Goal: Task Accomplishment & Management: Complete application form

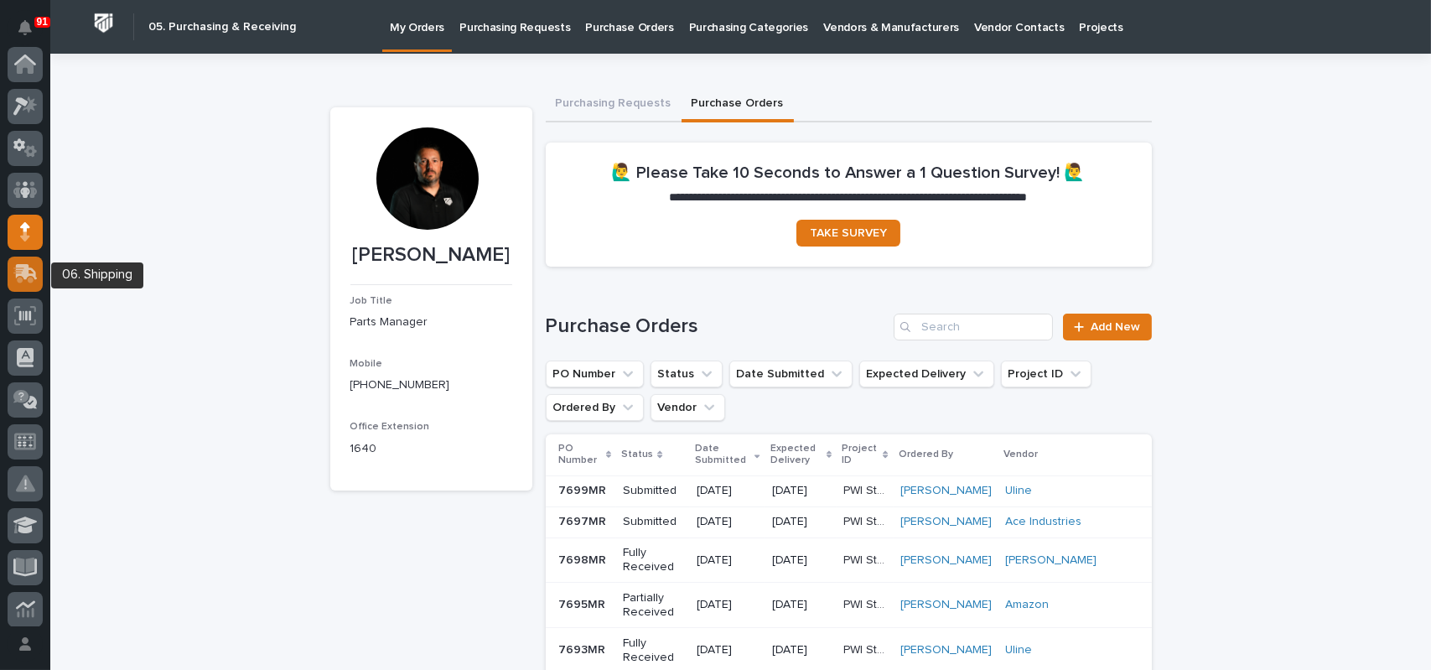
click at [28, 269] on icon at bounding box center [27, 272] width 22 height 16
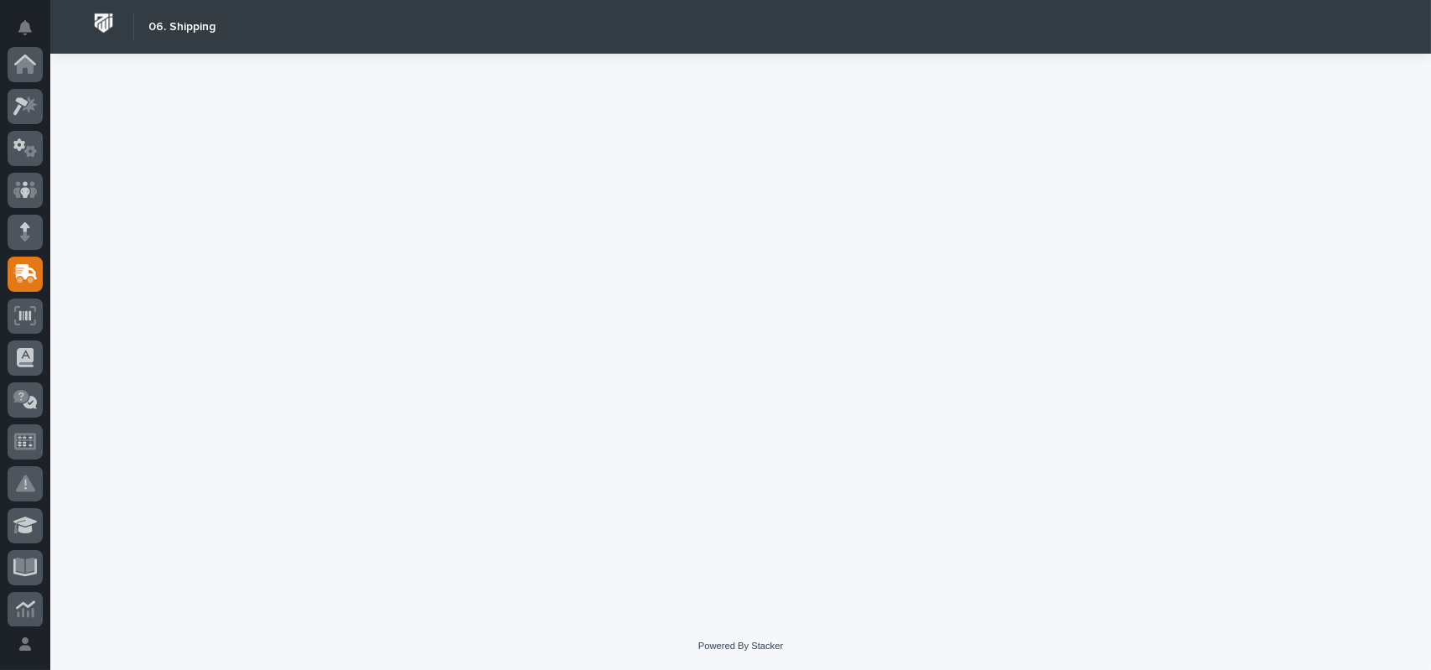
scroll to position [210, 0]
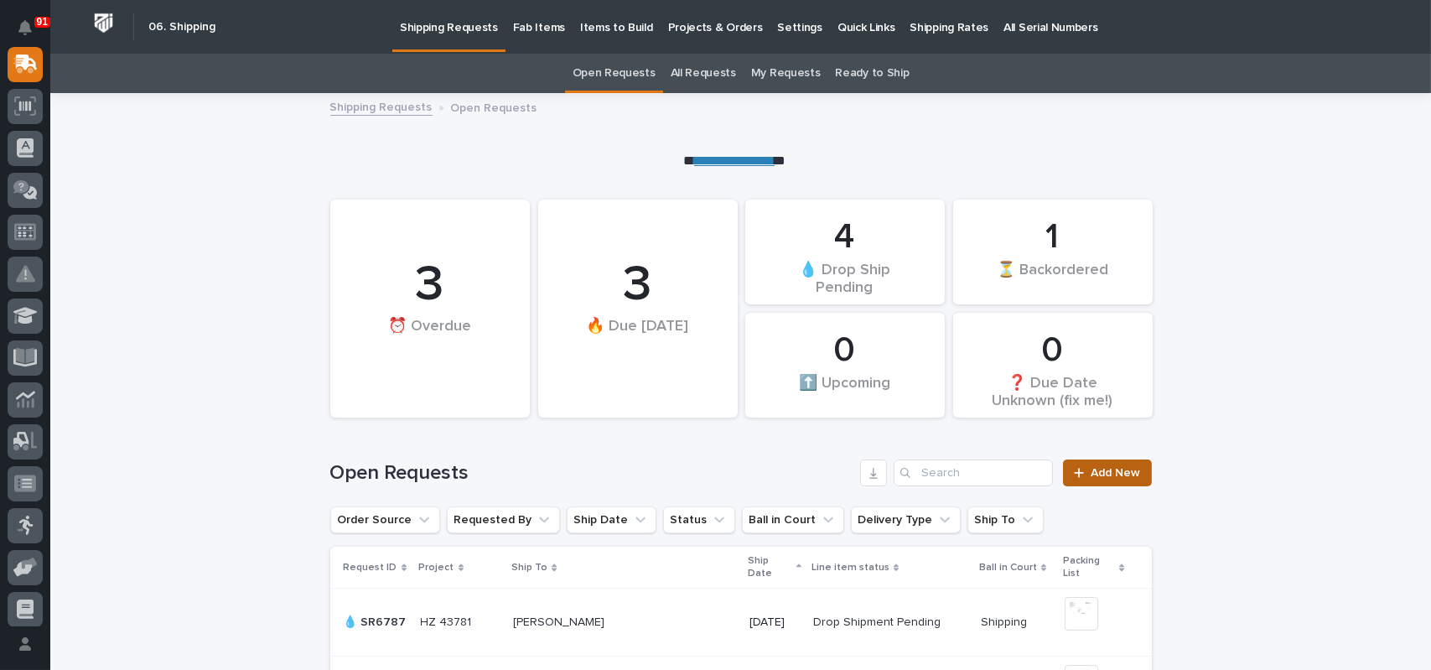
click at [1097, 472] on span "Add New" at bounding box center [1115, 473] width 49 height 12
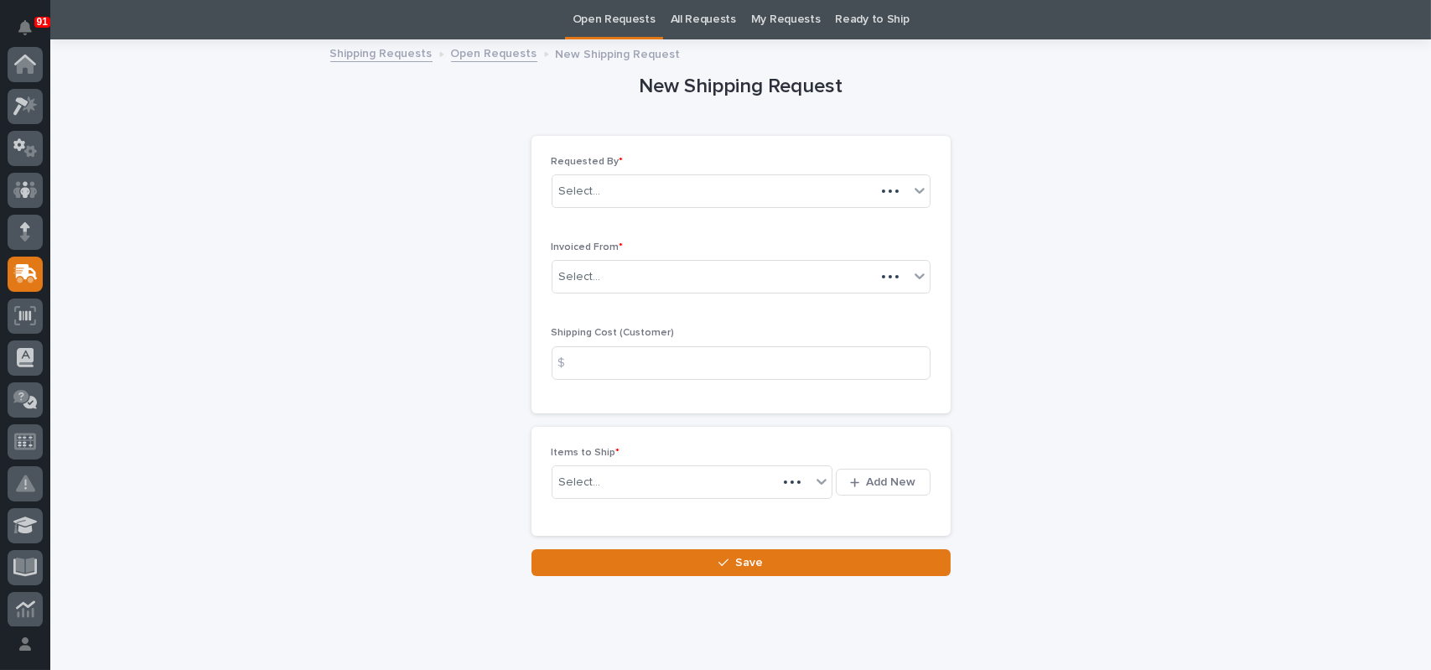
scroll to position [210, 0]
click at [658, 274] on div "Select..." at bounding box center [730, 277] width 356 height 28
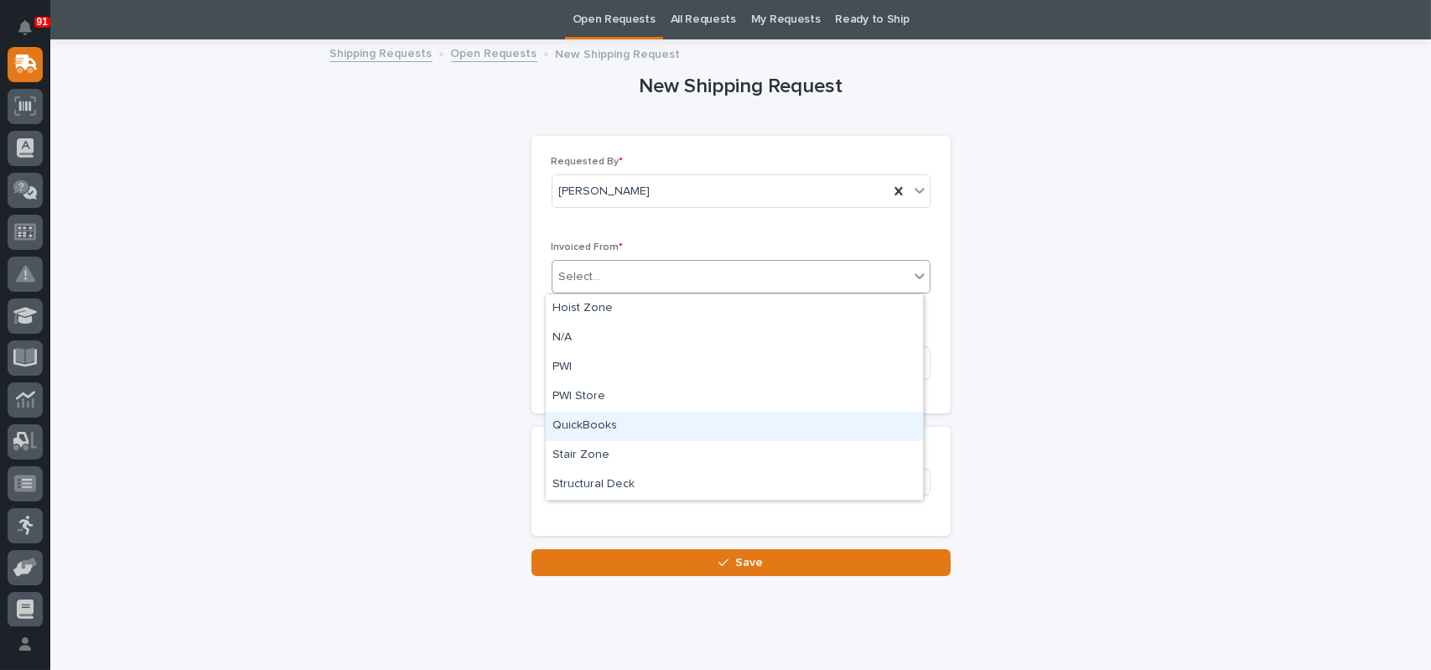
click at [589, 421] on div "QuickBooks" at bounding box center [734, 426] width 377 height 29
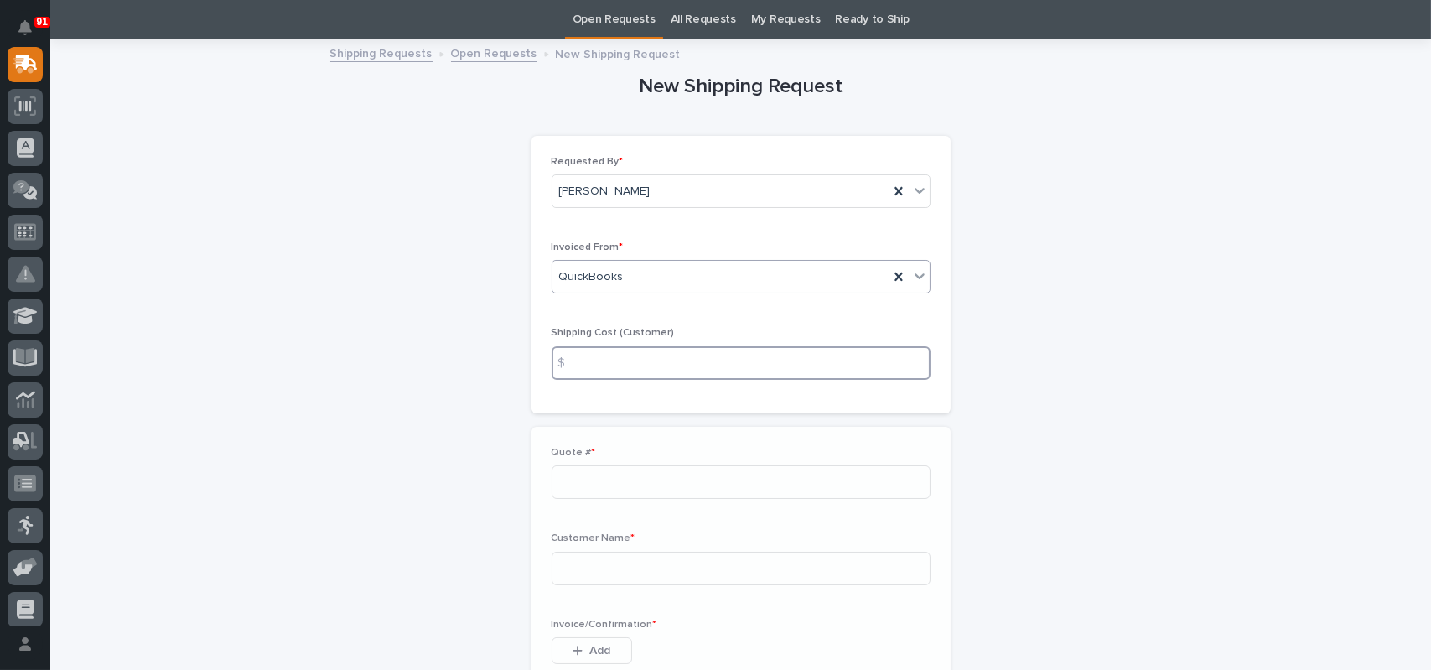
click at [607, 371] on input at bounding box center [740, 363] width 379 height 34
type input "50.00"
type input "137275"
type input "[PERSON_NAME]"
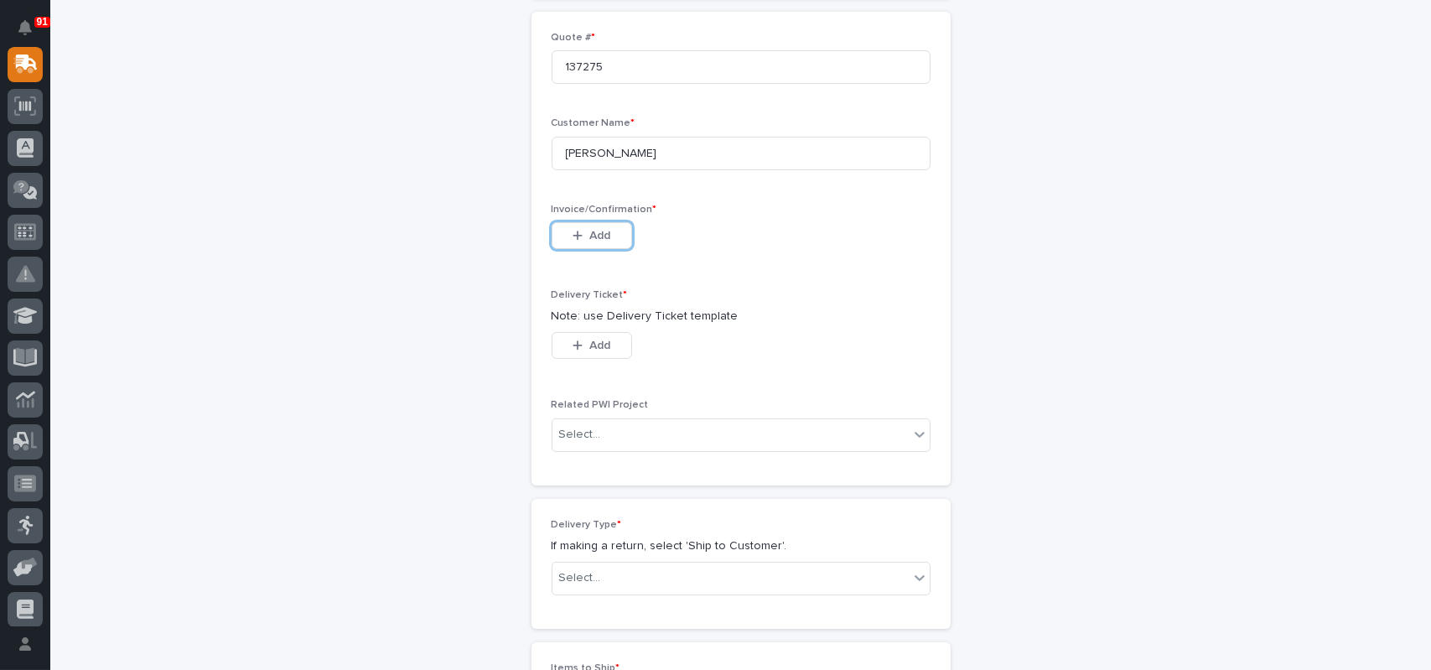
scroll to position [473, 0]
click at [607, 241] on button "Add" at bounding box center [591, 231] width 80 height 27
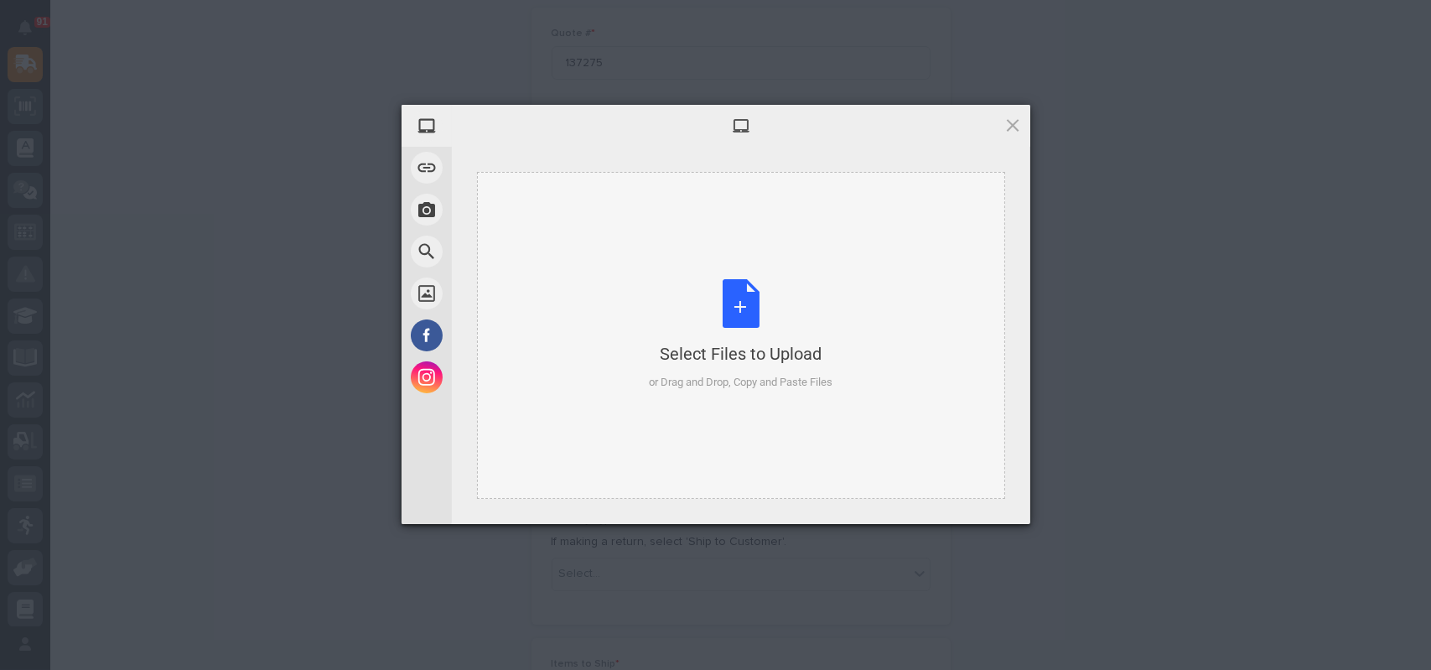
click at [748, 306] on div "Select Files to Upload or Drag and Drop, Copy and Paste Files" at bounding box center [741, 334] width 184 height 111
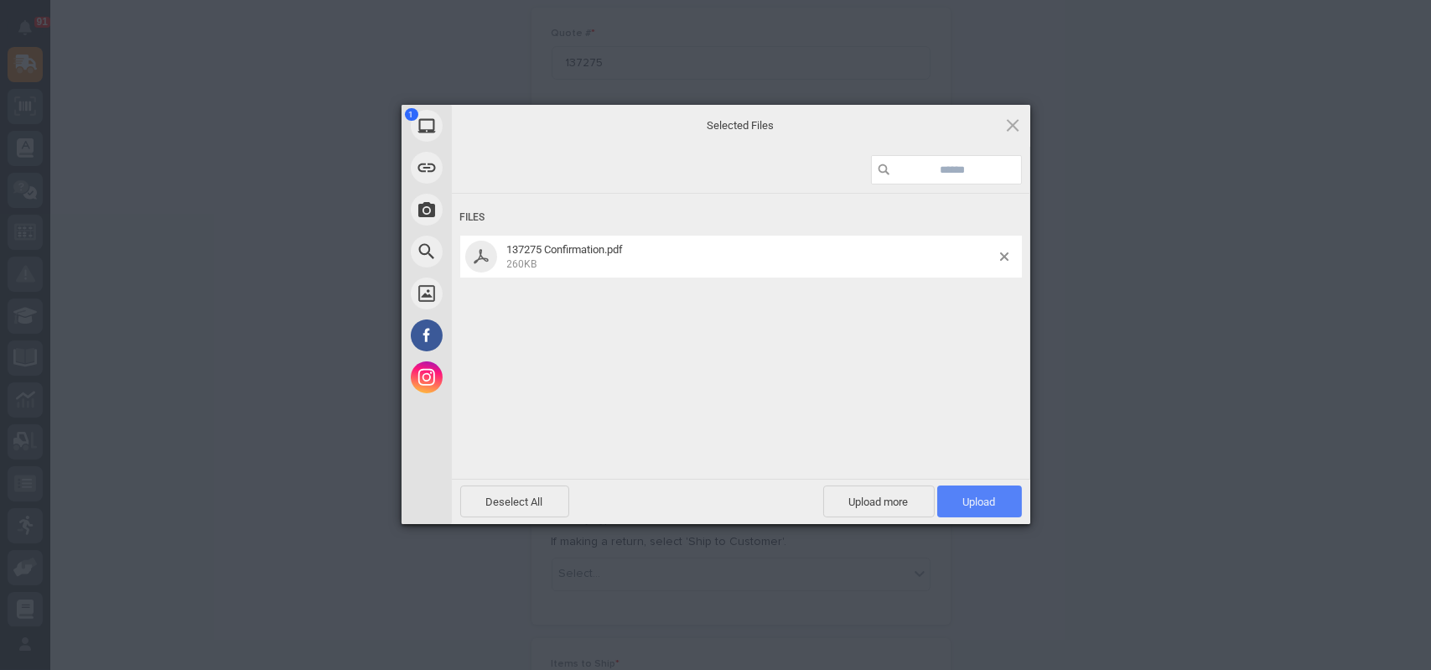
click at [987, 505] on span "Upload 1" at bounding box center [979, 501] width 33 height 13
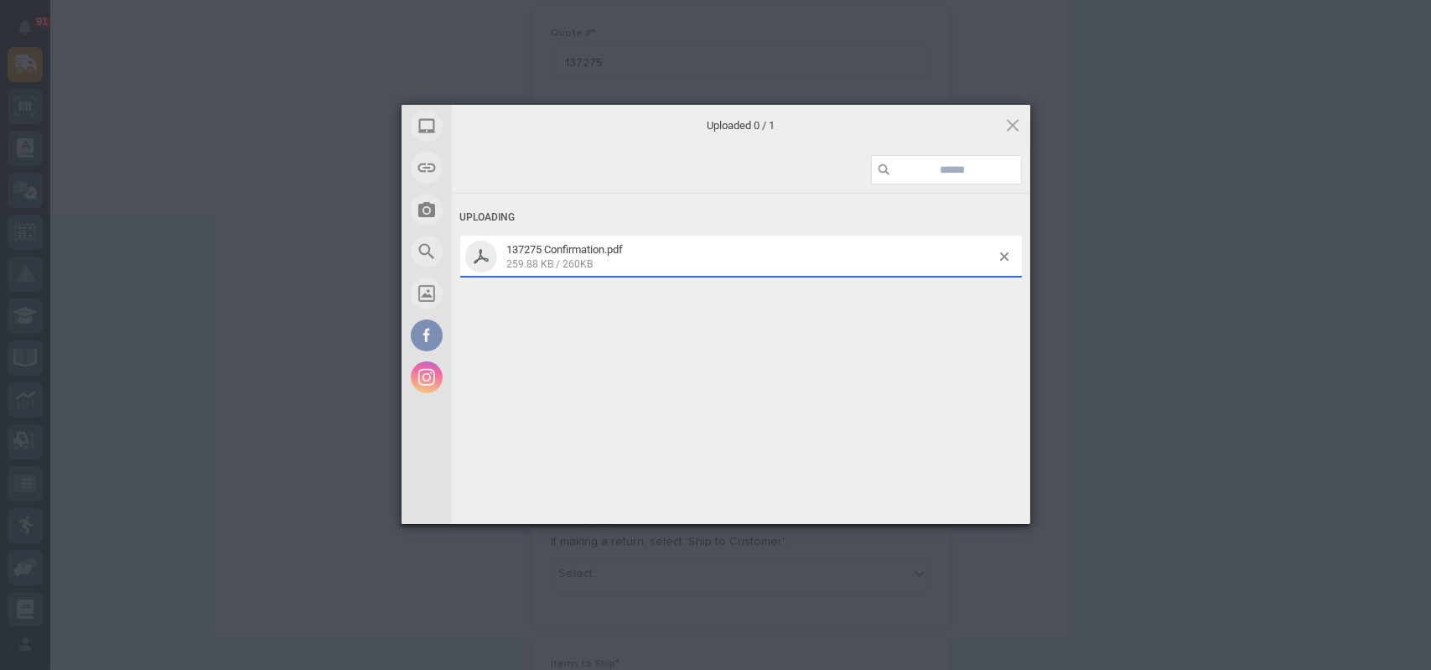
scroll to position [503, 0]
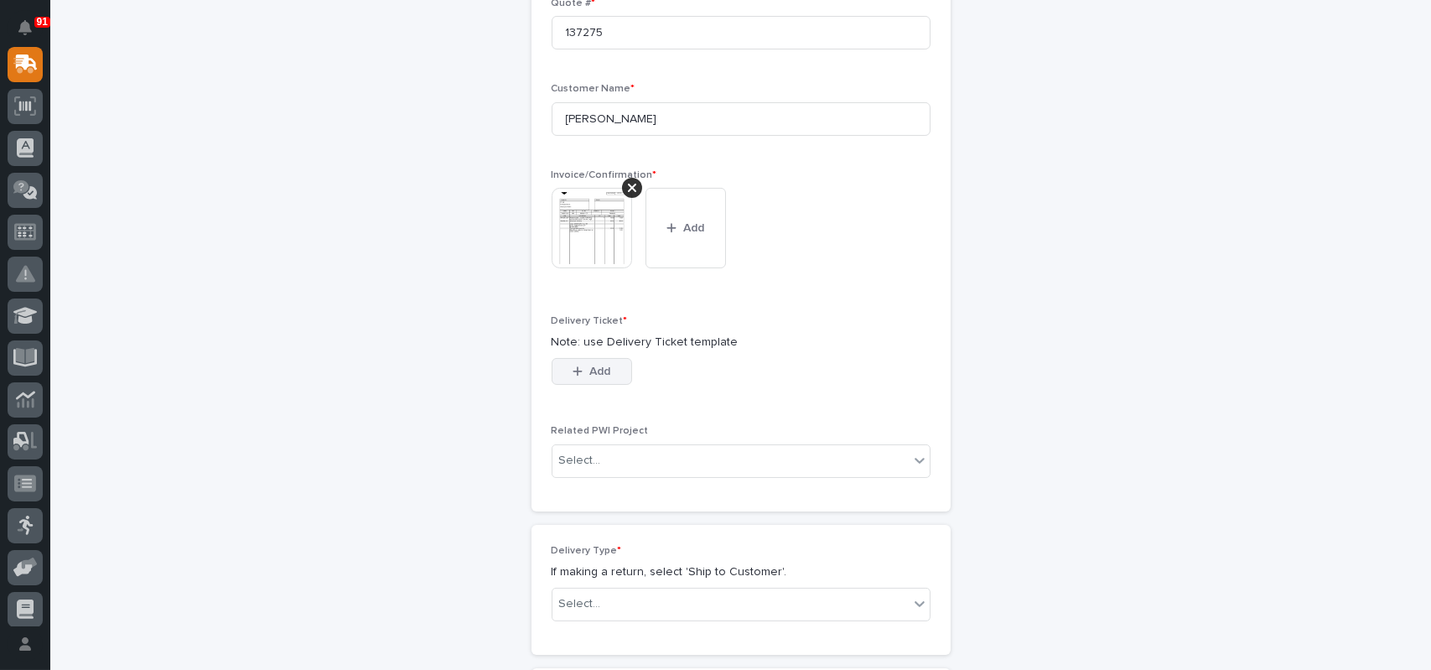
click at [572, 376] on icon "button" at bounding box center [577, 371] width 10 height 12
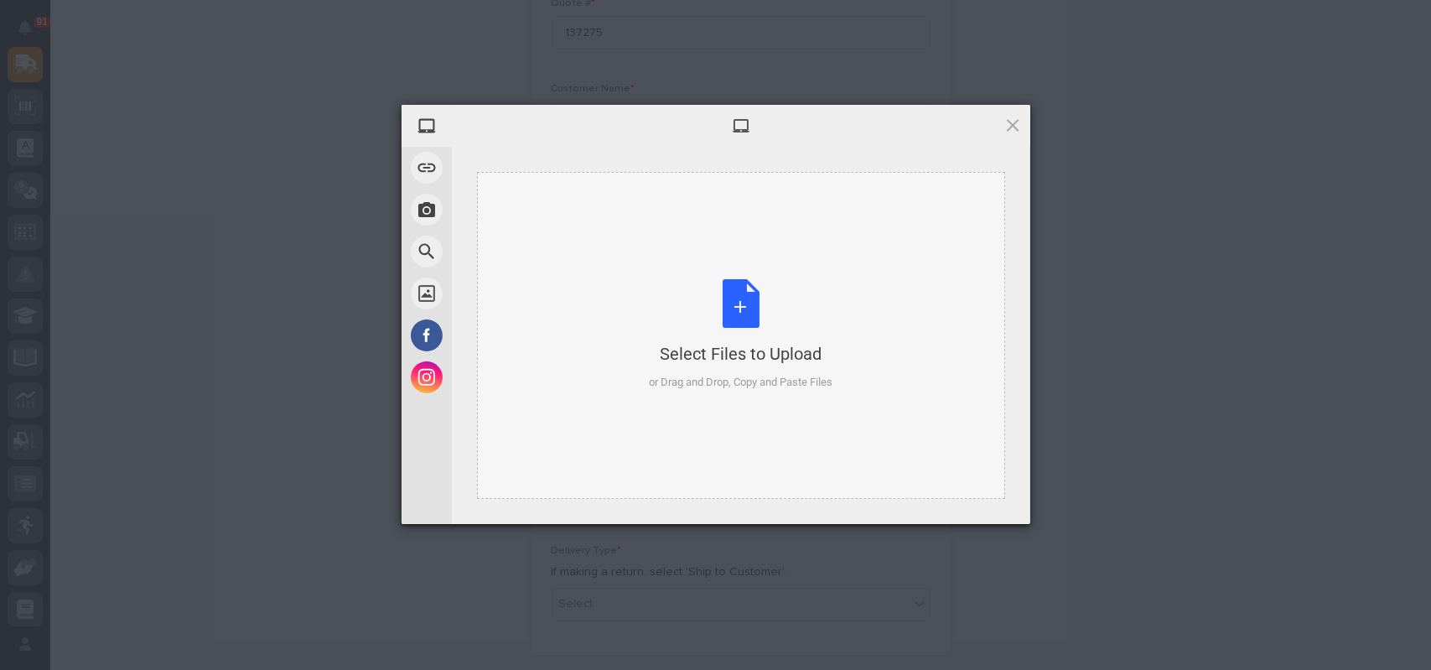
click at [750, 301] on div "Select Files to Upload or Drag and Drop, Copy and Paste Files" at bounding box center [741, 334] width 184 height 111
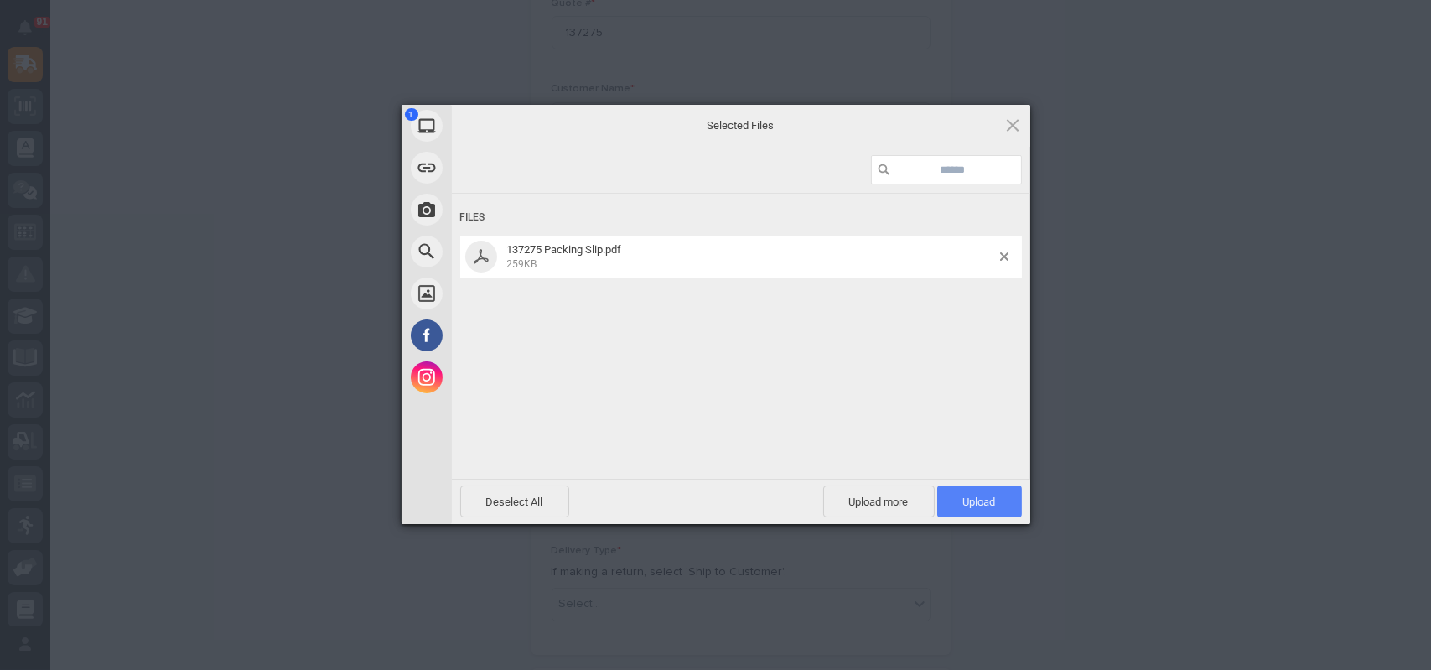
click at [970, 501] on span "Upload 1" at bounding box center [979, 501] width 33 height 13
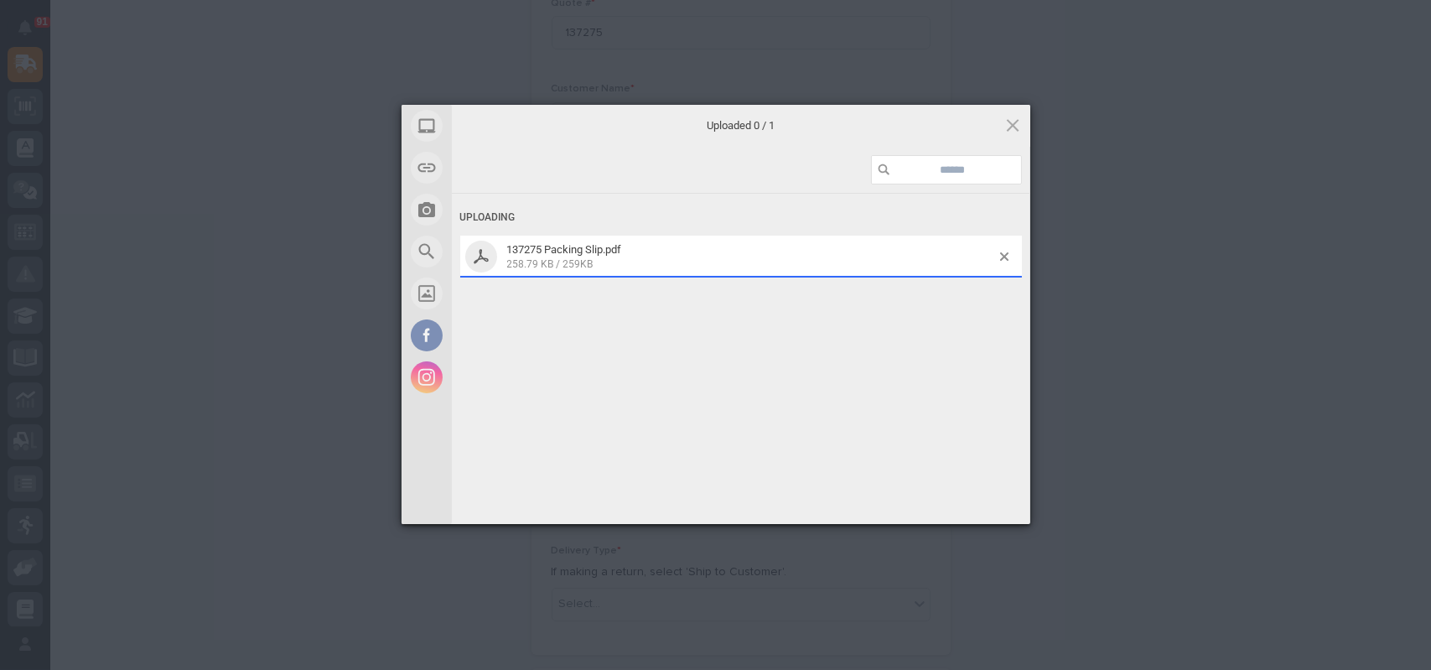
scroll to position [533, 0]
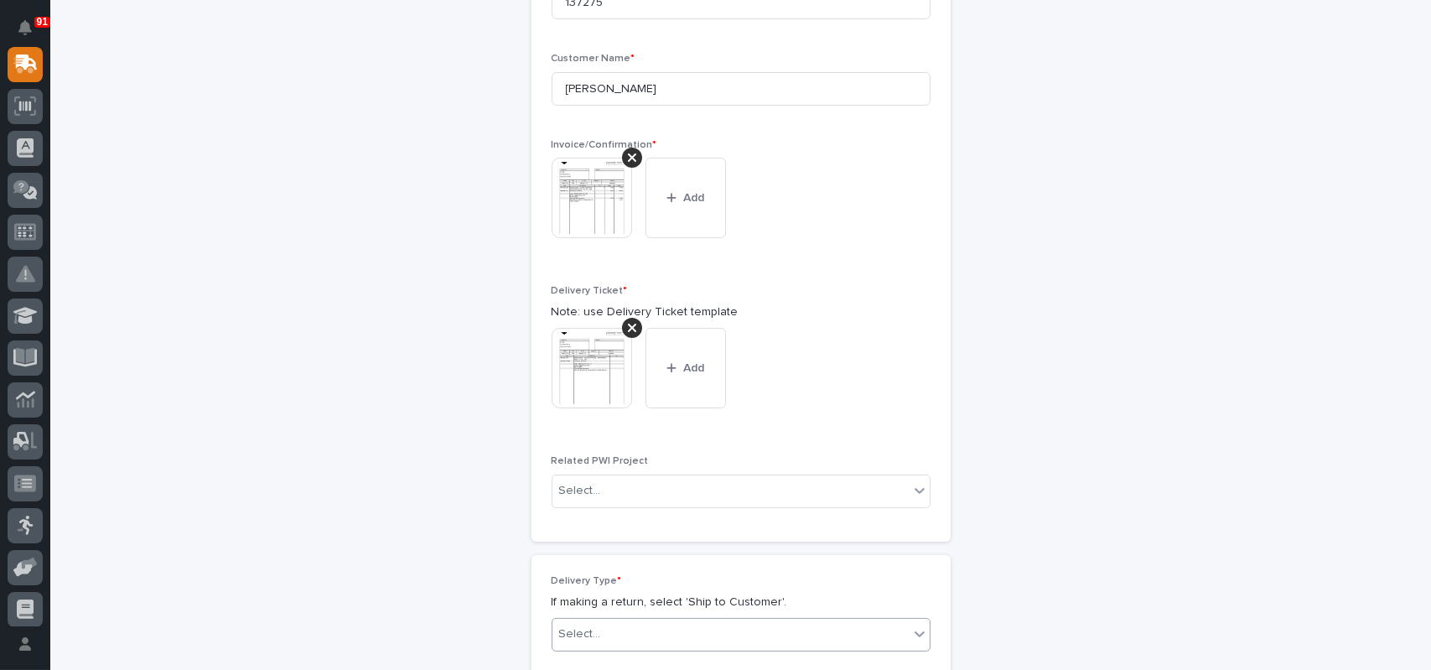
click at [603, 639] on div "Select..." at bounding box center [730, 634] width 356 height 28
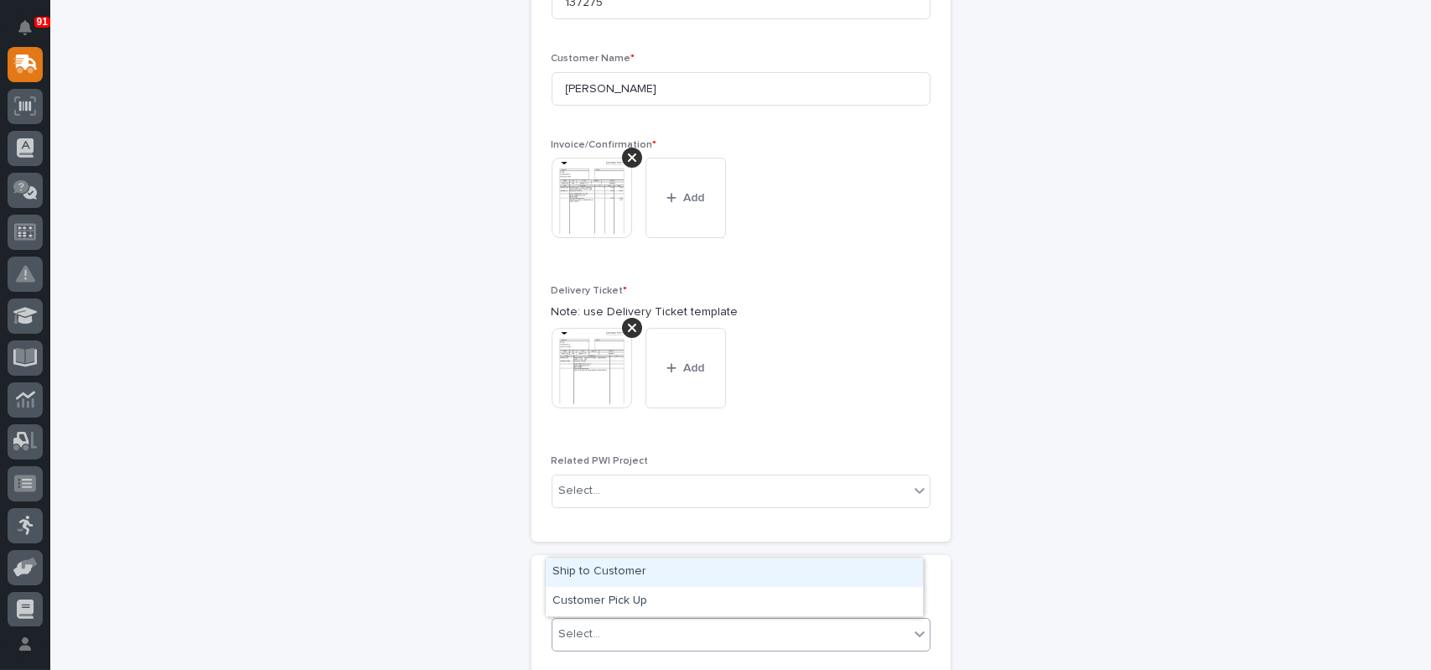
click at [608, 577] on div "Ship to Customer" at bounding box center [734, 571] width 377 height 29
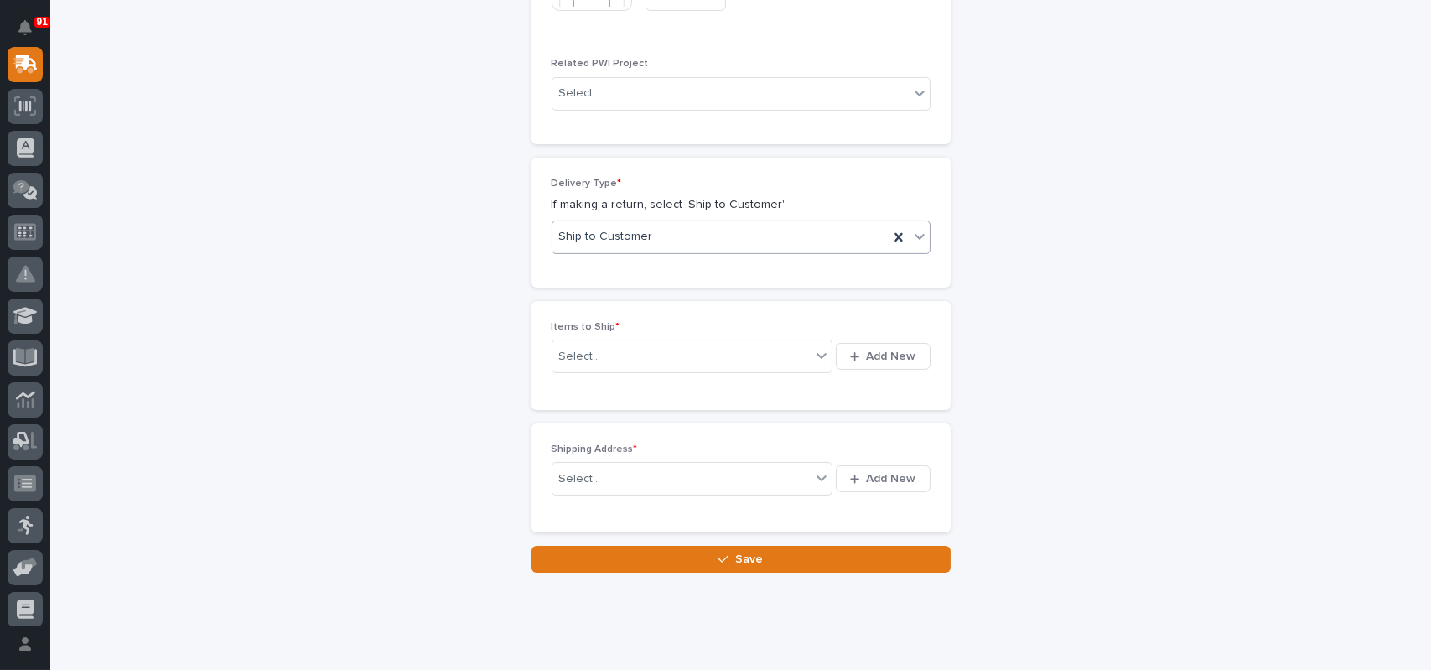
scroll to position [963, 0]
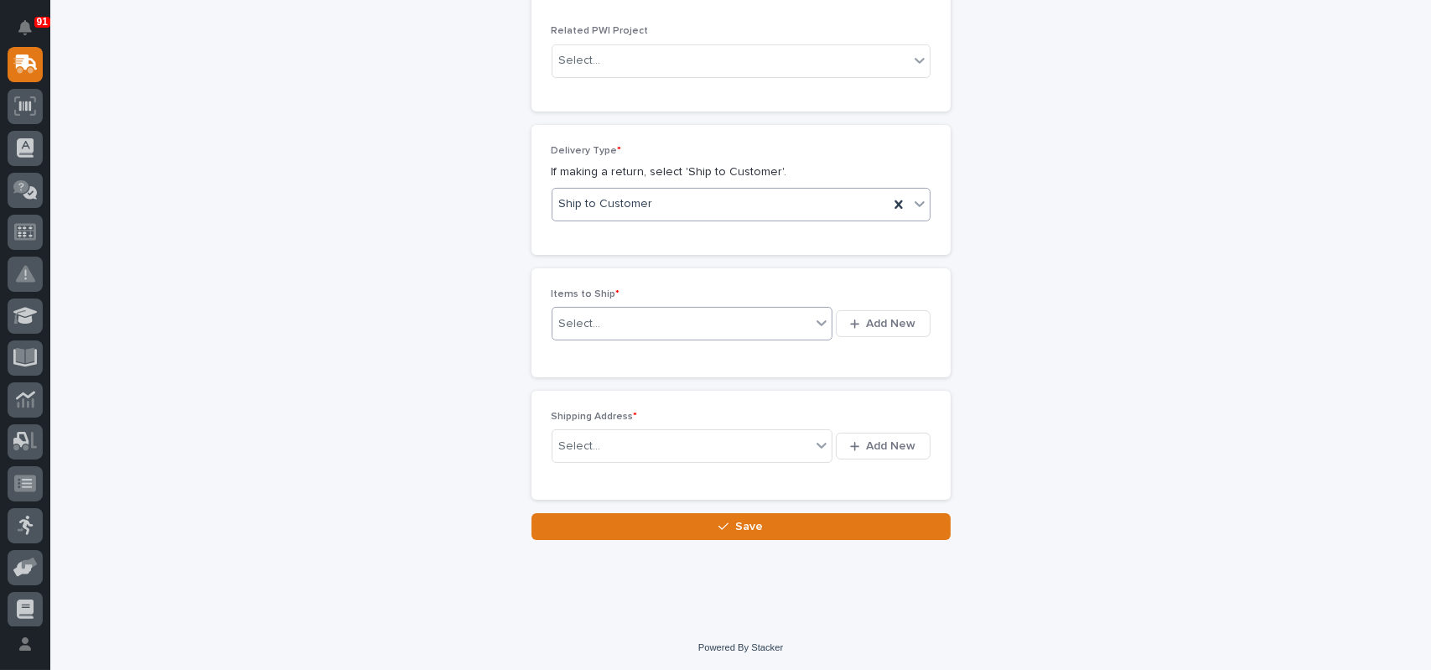
click at [611, 318] on div "Select..." at bounding box center [681, 323] width 259 height 21
click at [883, 321] on span "Add New" at bounding box center [891, 323] width 49 height 15
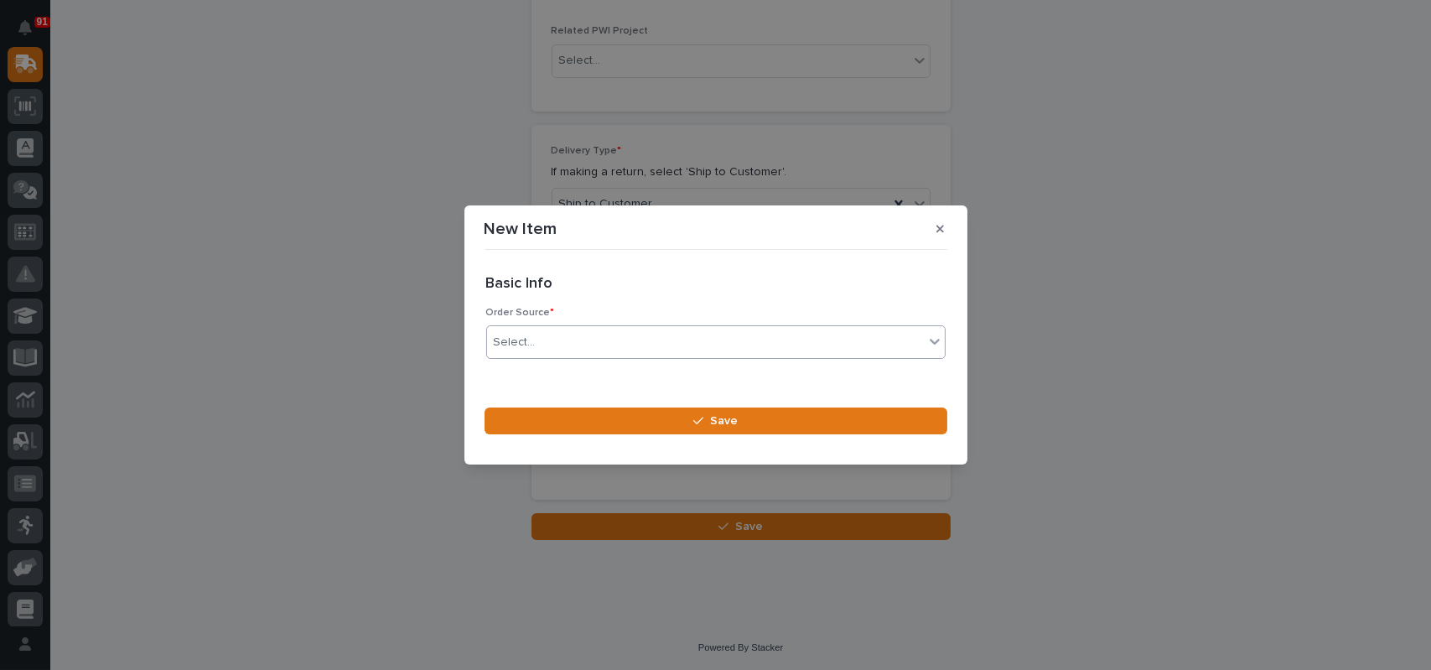
click at [577, 344] on div "Select..." at bounding box center [705, 343] width 437 height 28
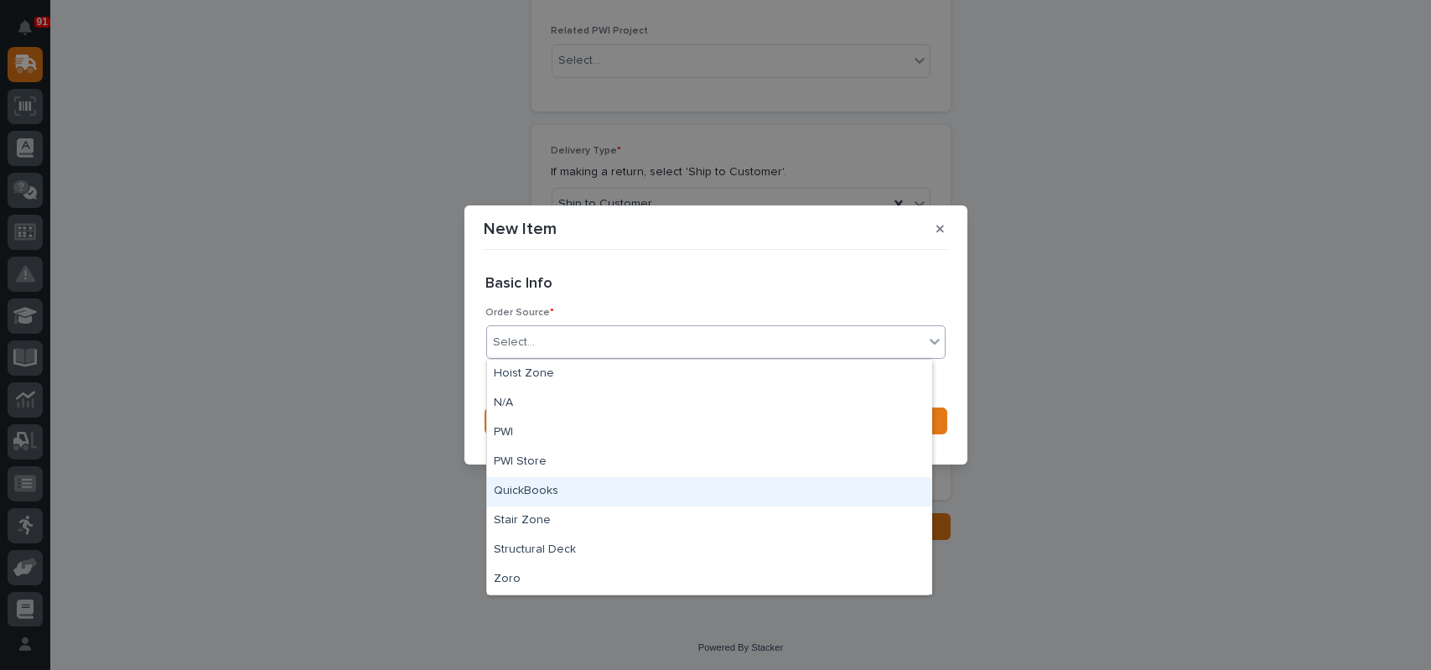
drag, startPoint x: 519, startPoint y: 475, endPoint x: 521, endPoint y: 486, distance: 11.2
click at [521, 486] on div "QuickBooks" at bounding box center [709, 491] width 445 height 29
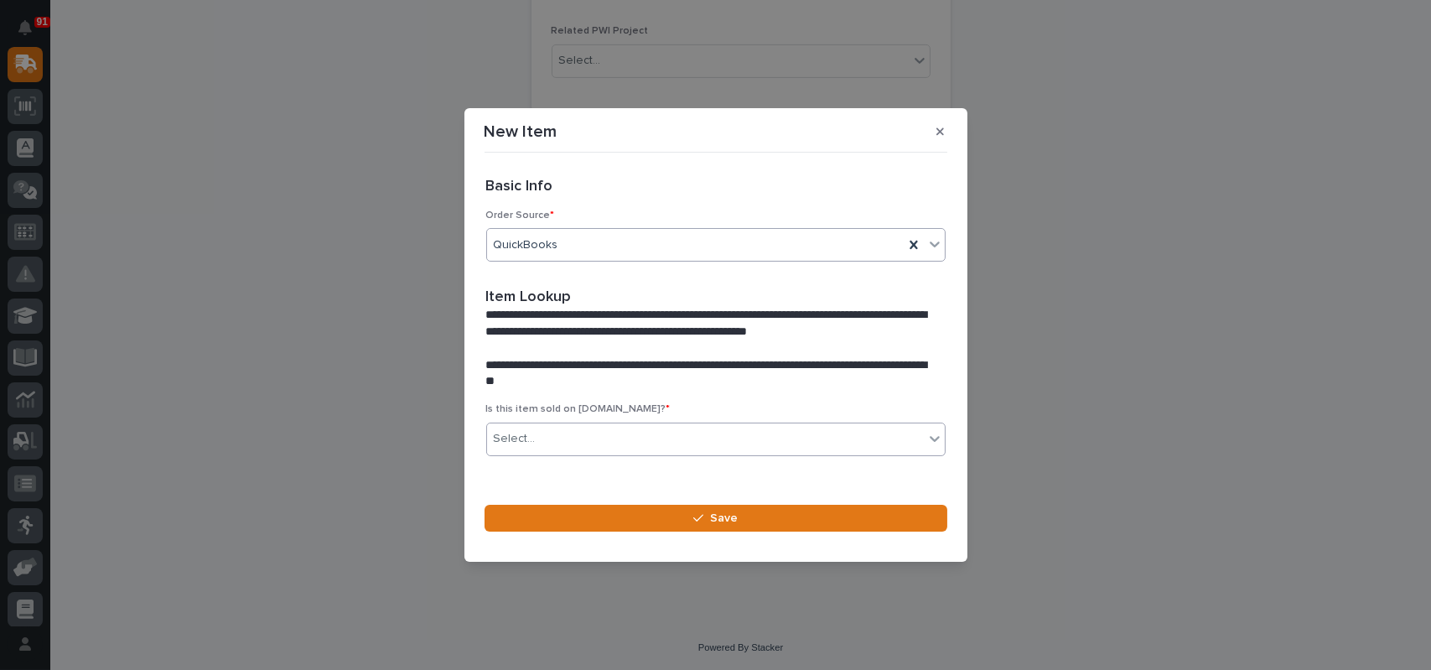
click at [533, 441] on div "Select..." at bounding box center [705, 439] width 437 height 28
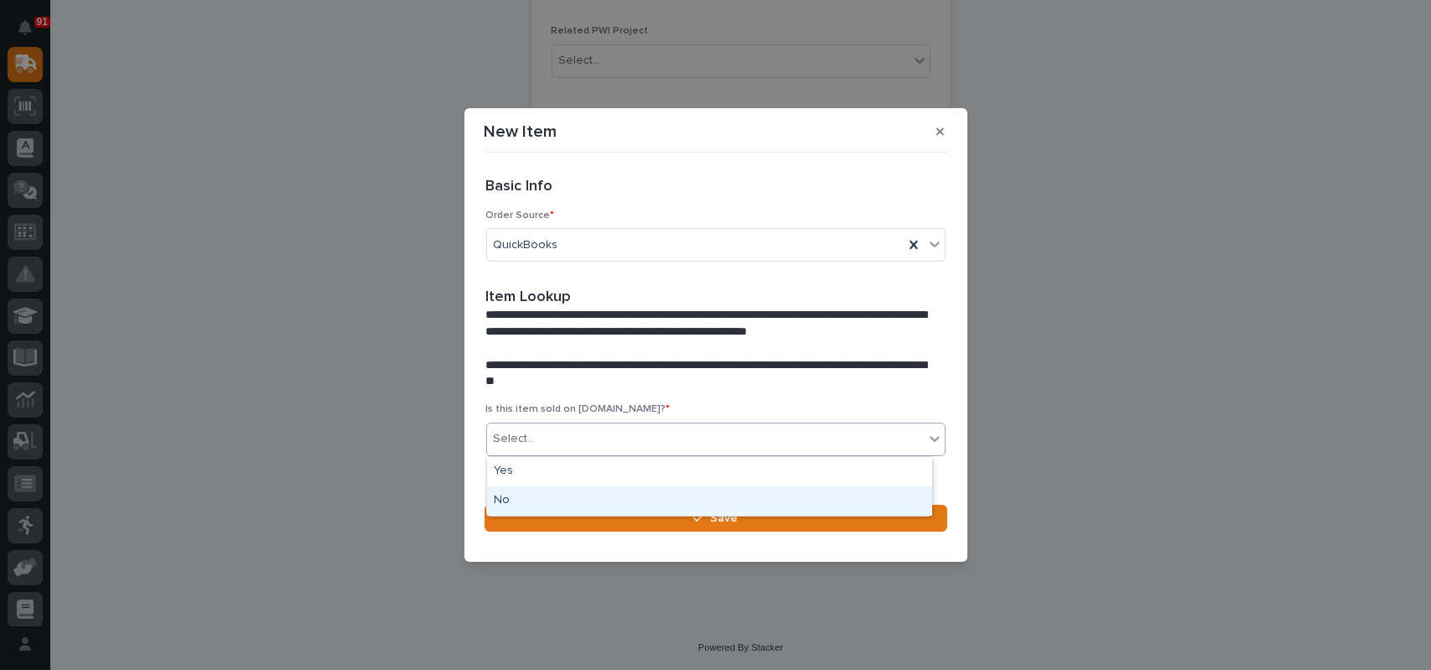
click at [523, 496] on div "No" at bounding box center [709, 500] width 445 height 29
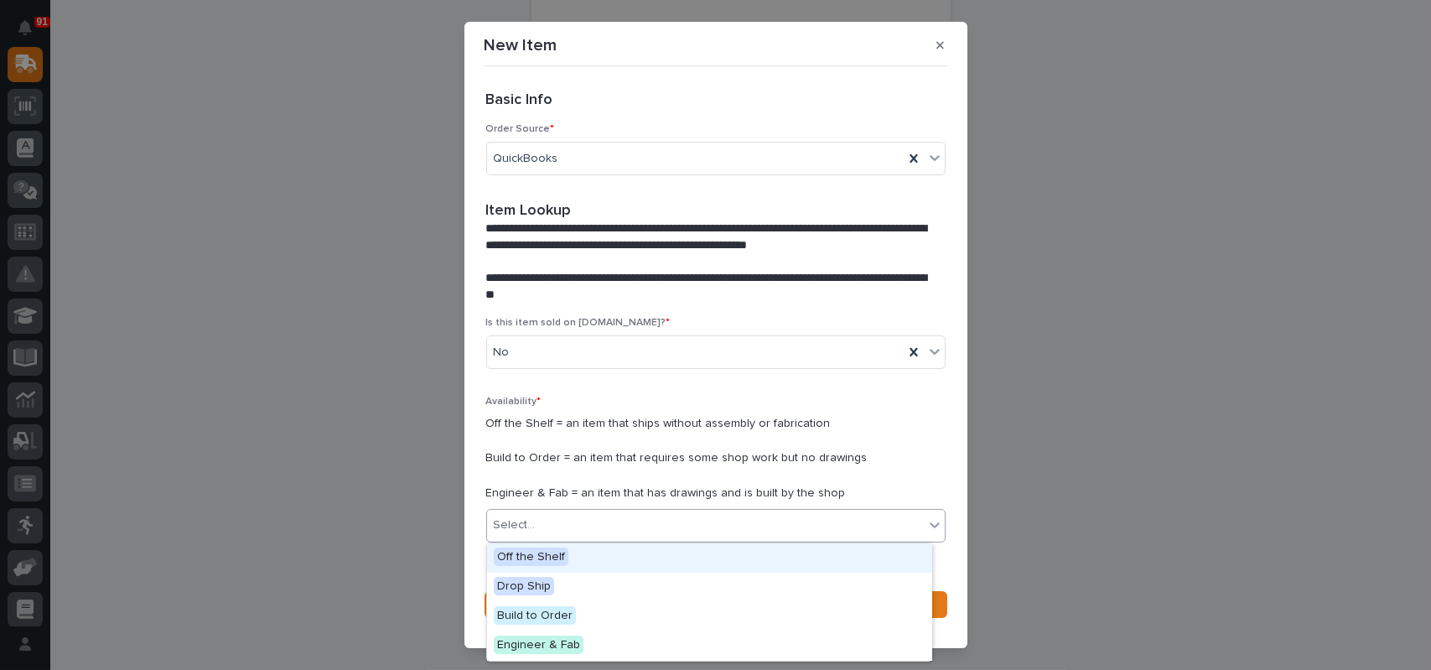
click at [513, 526] on div "Select..." at bounding box center [515, 525] width 42 height 18
click at [536, 556] on span "Off the Shelf" at bounding box center [531, 556] width 75 height 18
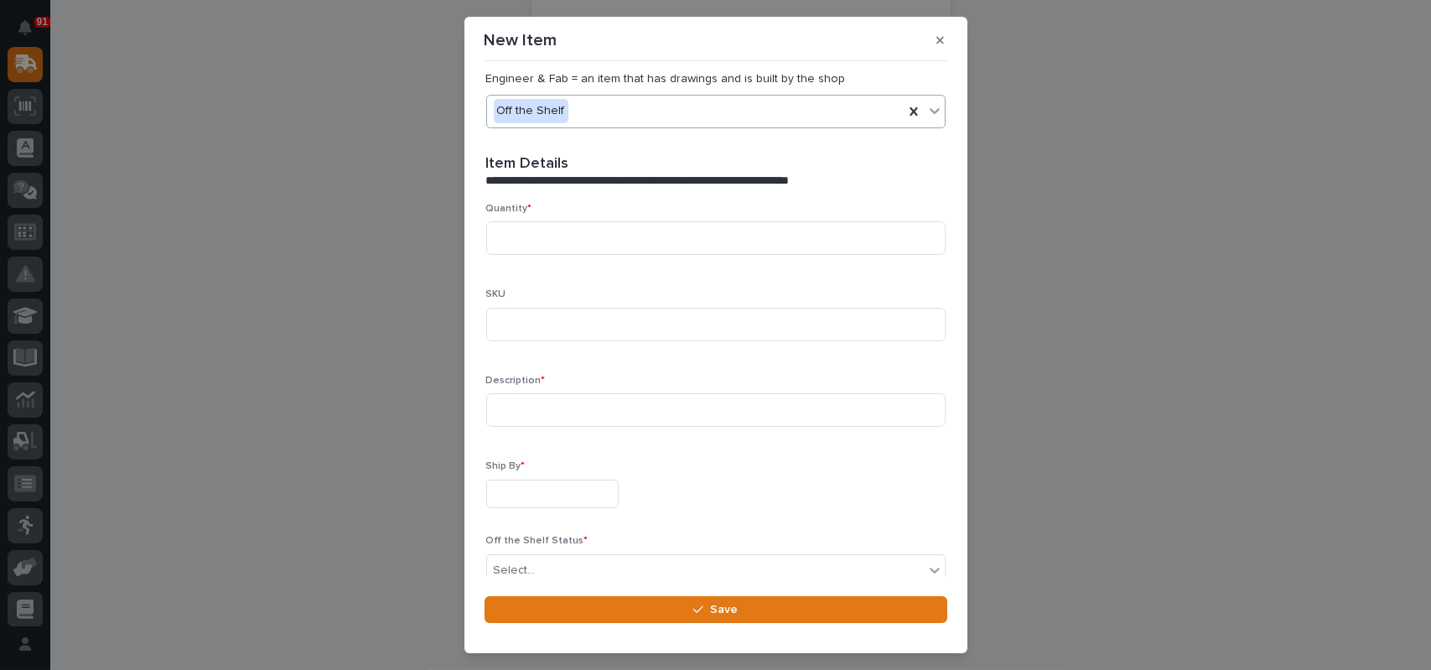
scroll to position [419, 0]
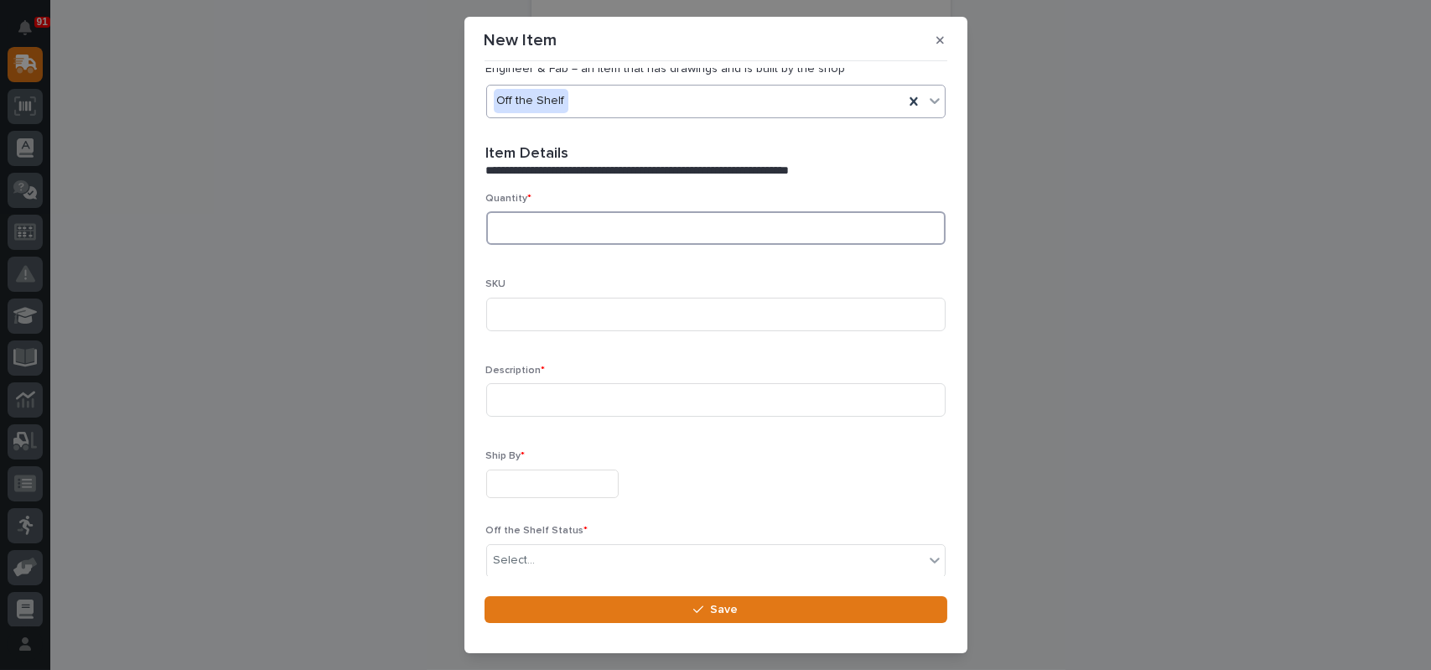
click at [550, 231] on input at bounding box center [715, 228] width 459 height 34
type input "1"
type input "SPCE06-CUT"
type input "Pendant Cable - Cut off"
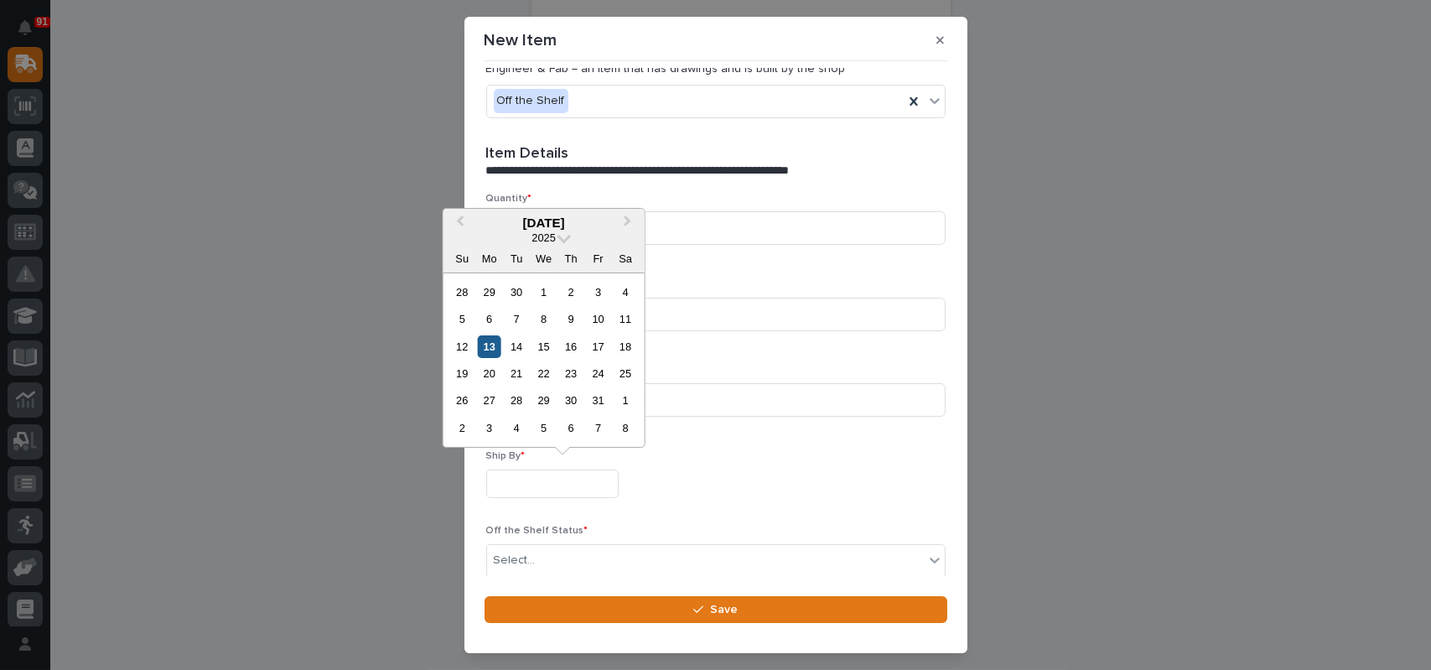
click at [480, 342] on div "13" at bounding box center [489, 346] width 23 height 23
type input "**********"
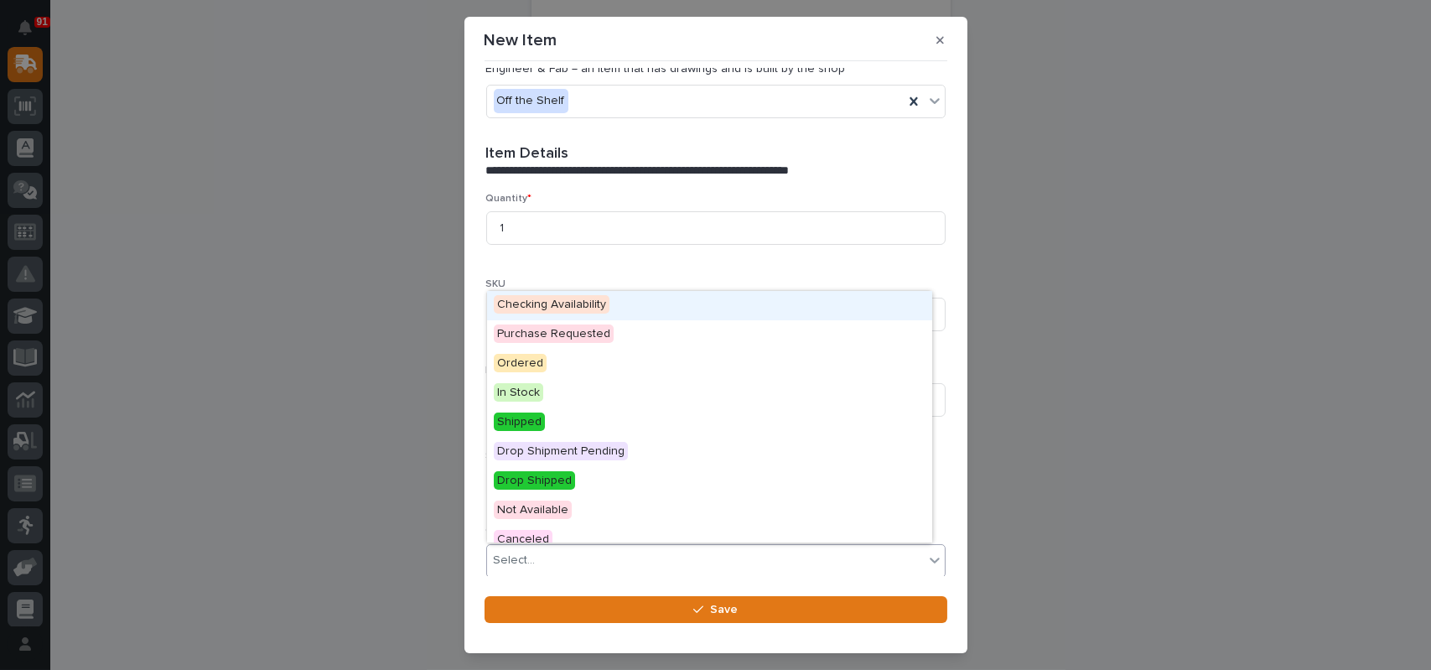
click at [562, 549] on div "Select..." at bounding box center [705, 560] width 437 height 28
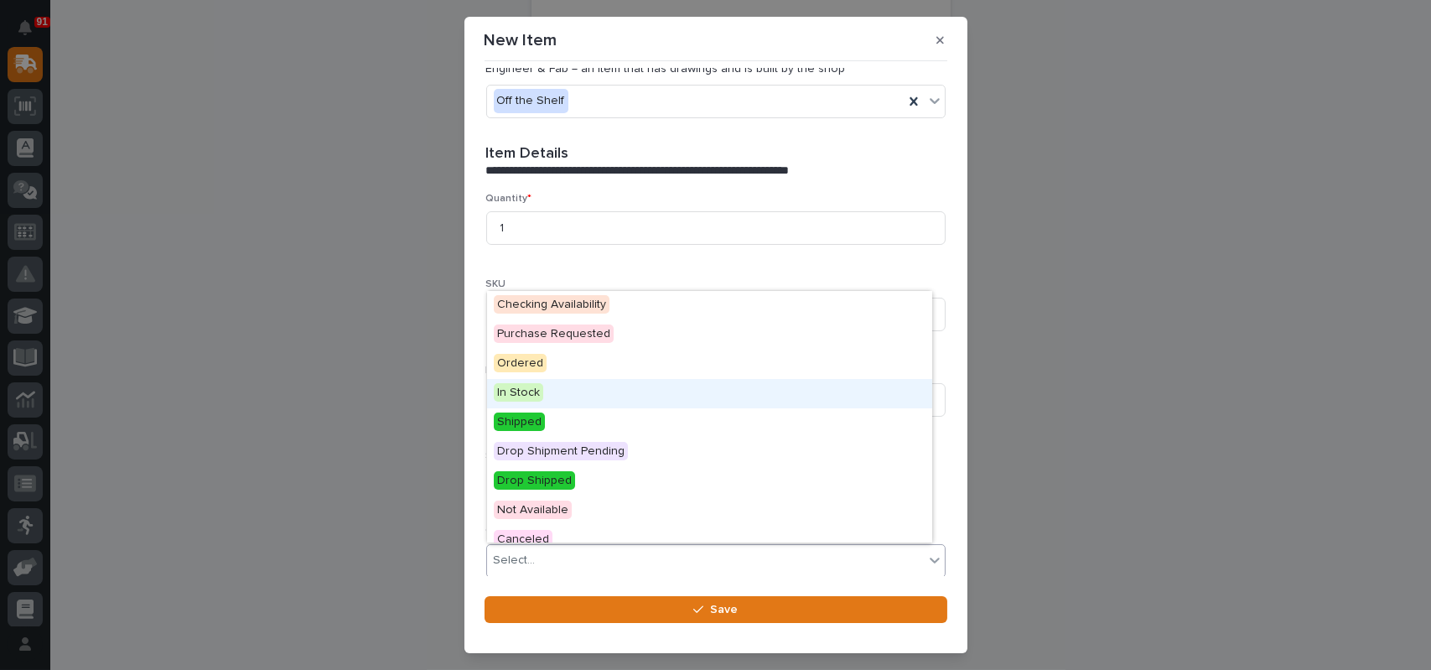
click at [526, 380] on div "In Stock" at bounding box center [709, 393] width 445 height 29
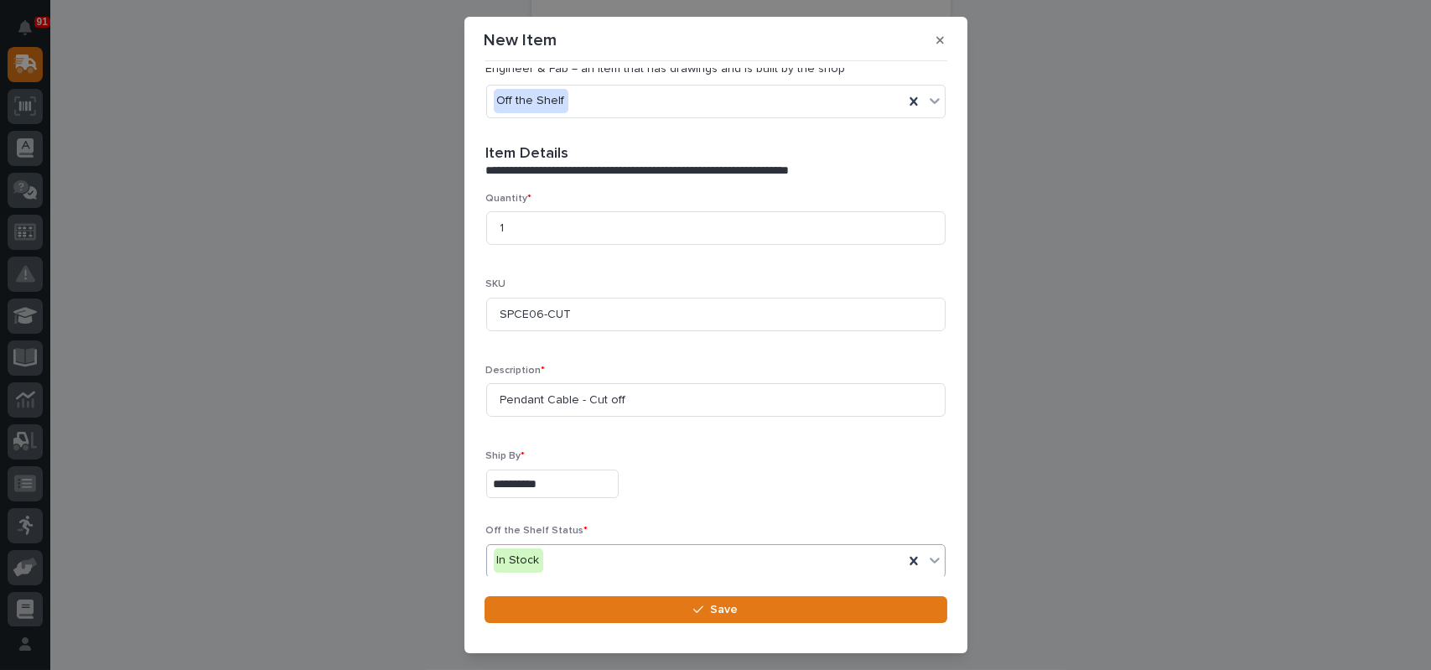
scroll to position [493, 0]
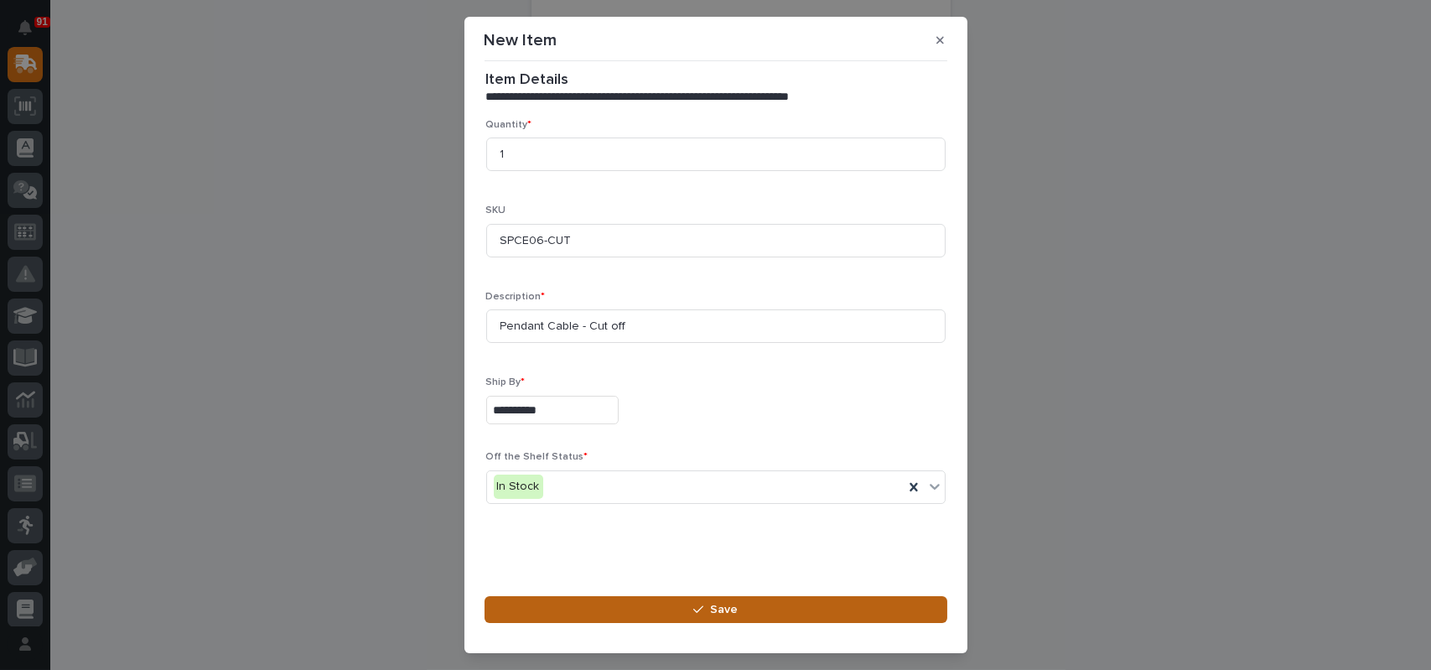
click at [695, 612] on icon "button" at bounding box center [698, 609] width 10 height 12
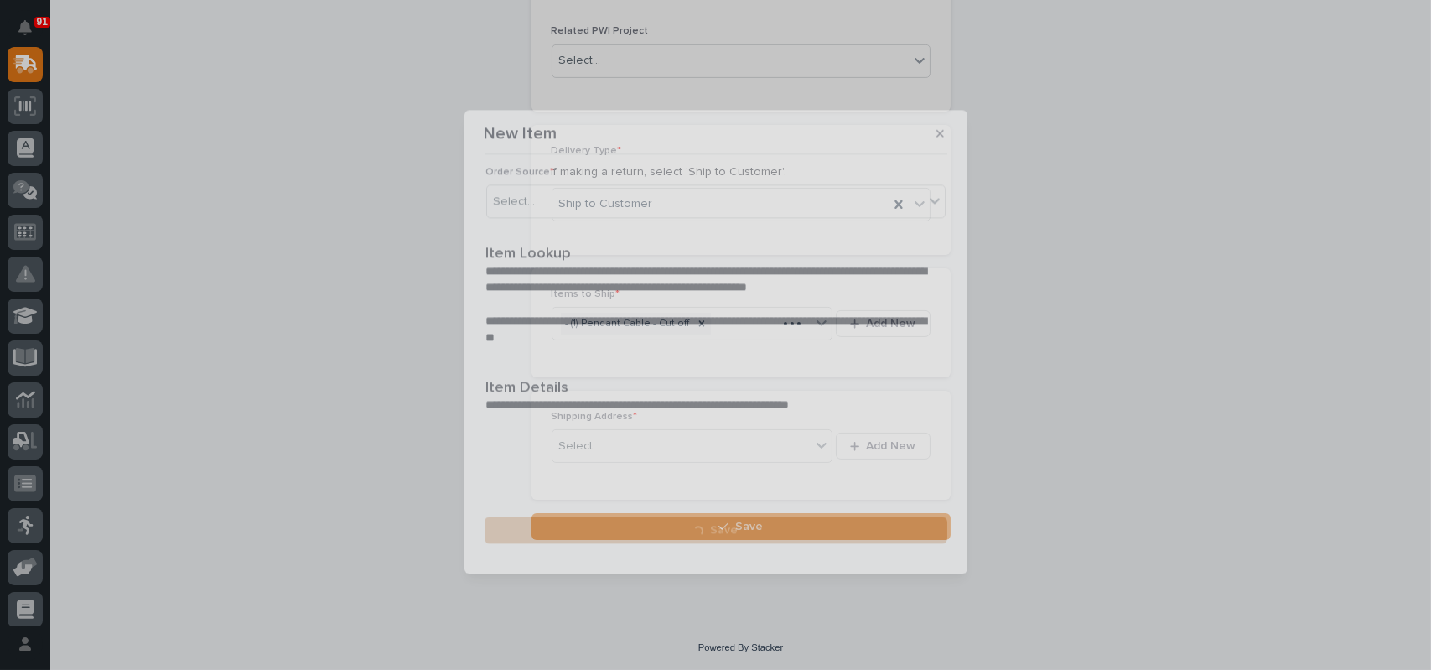
scroll to position [0, 0]
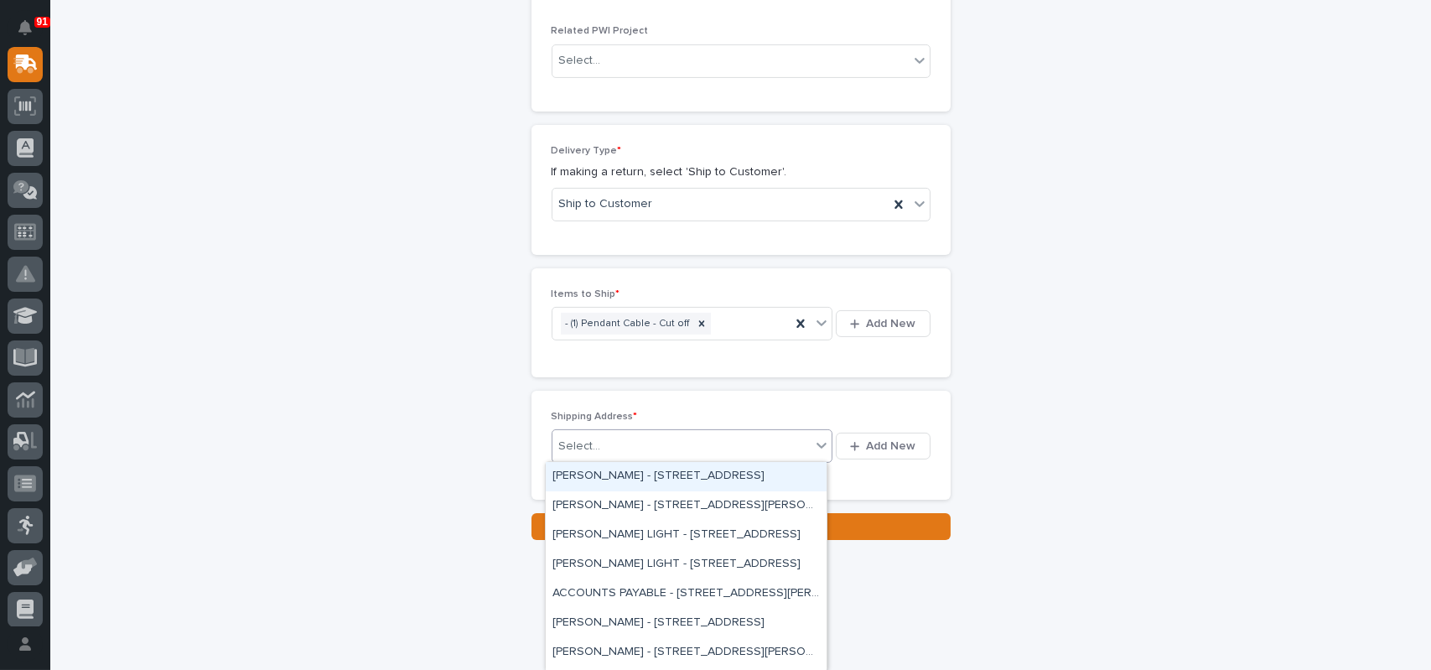
click at [700, 448] on div "Select..." at bounding box center [681, 446] width 259 height 28
type input "*"
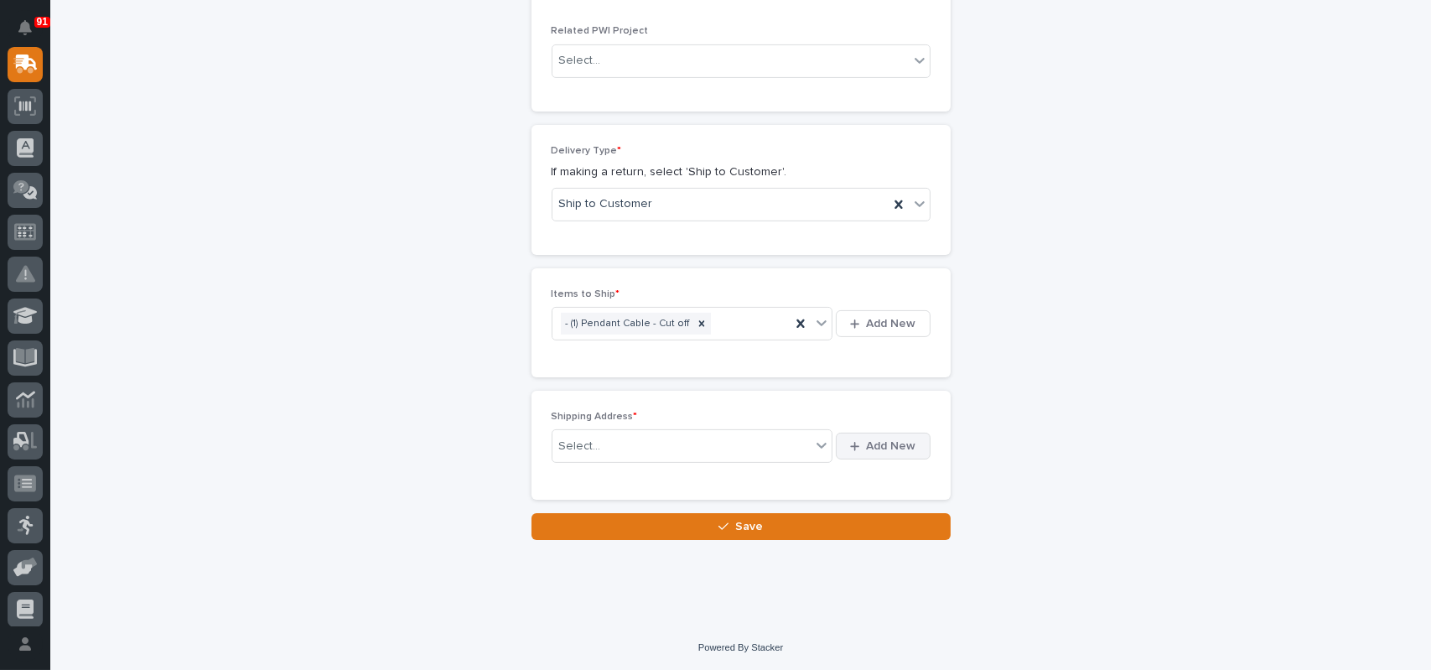
click at [883, 438] on span "Add New" at bounding box center [891, 445] width 49 height 15
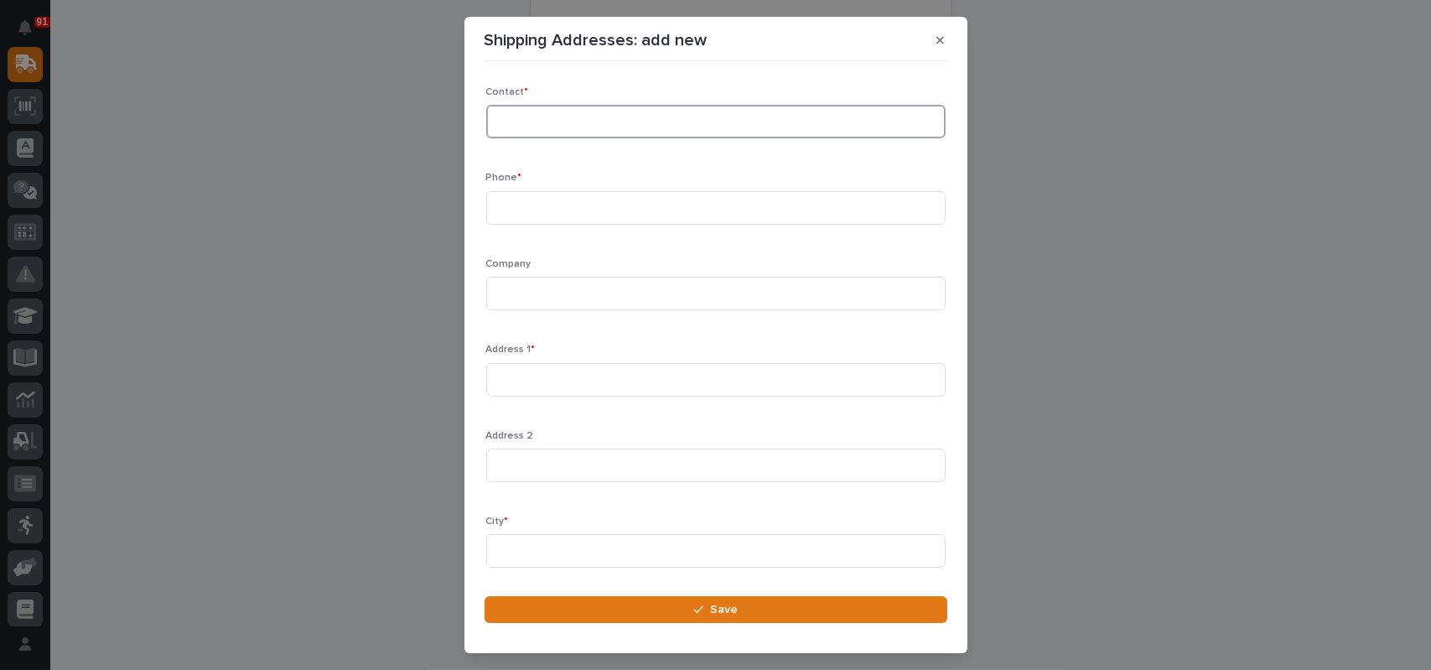
click at [609, 125] on input at bounding box center [715, 122] width 459 height 34
type input "[PERSON_NAME]"
type input "[PHONE_NUMBER]"
type input "53 Palamino Dr"
type input "B"
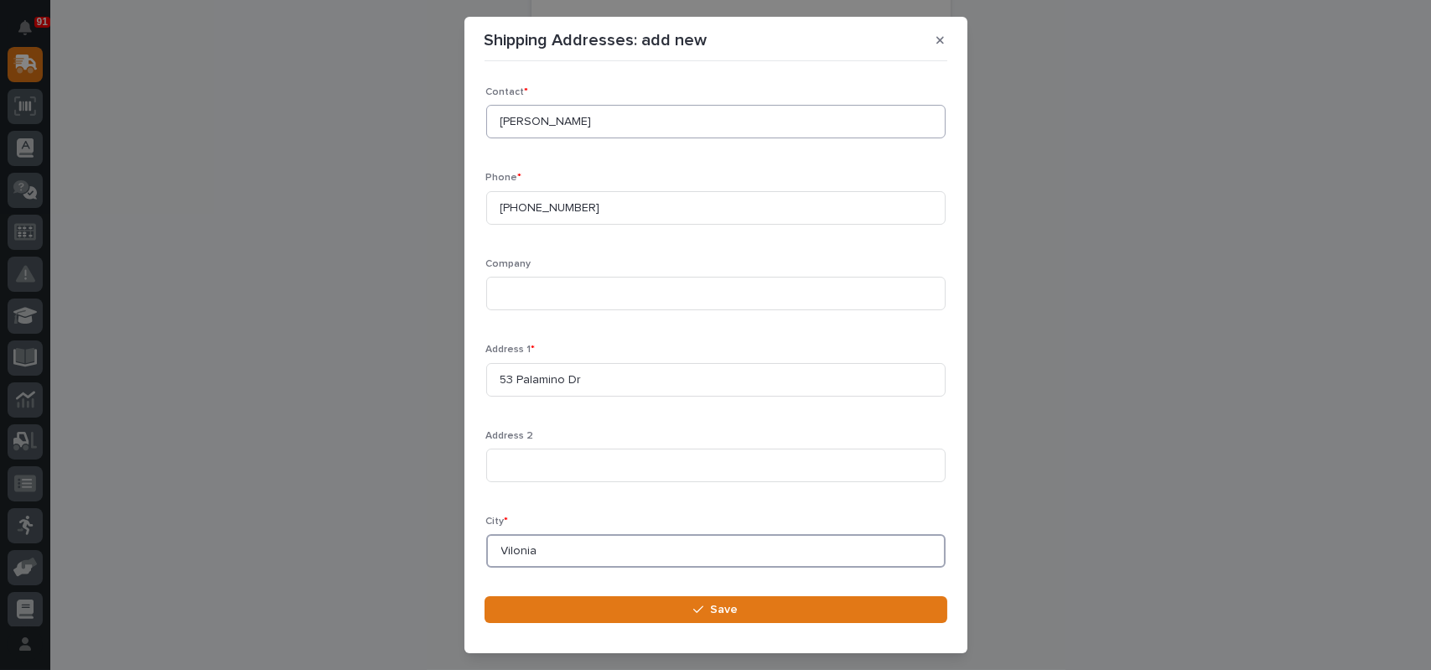
type input "Vilonia"
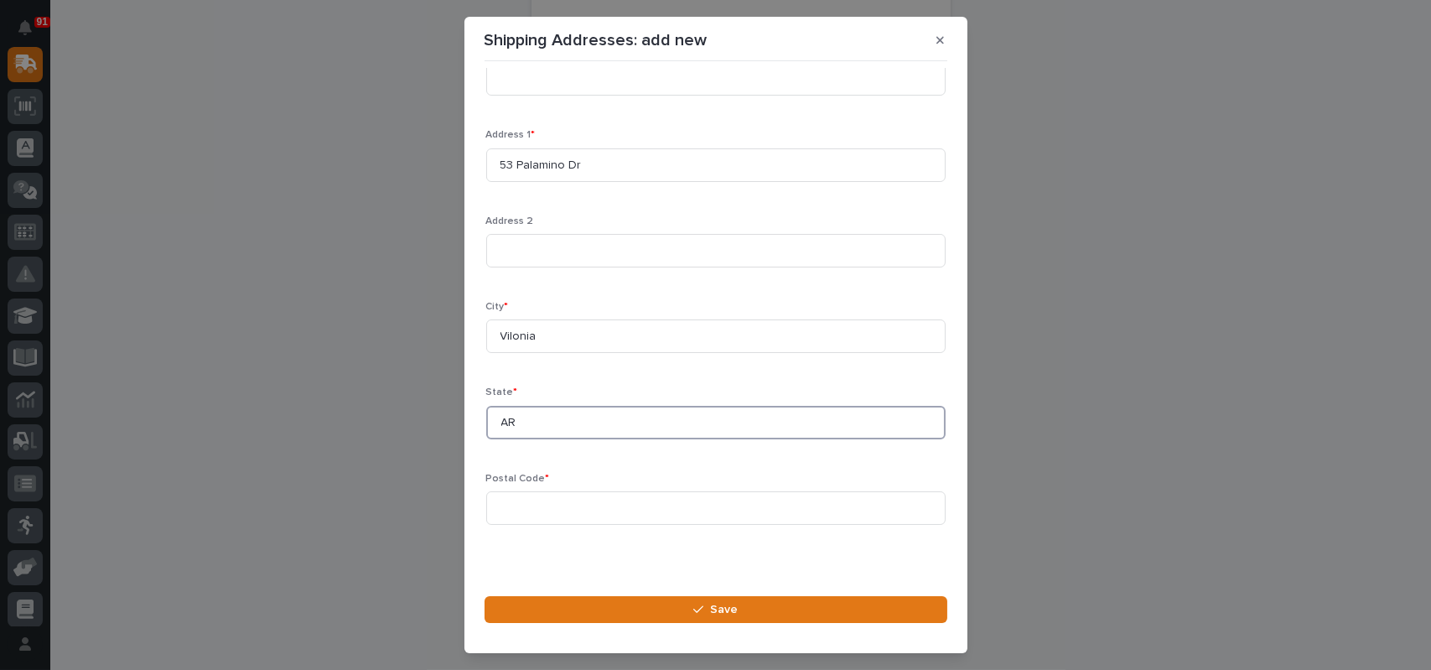
type input "AR"
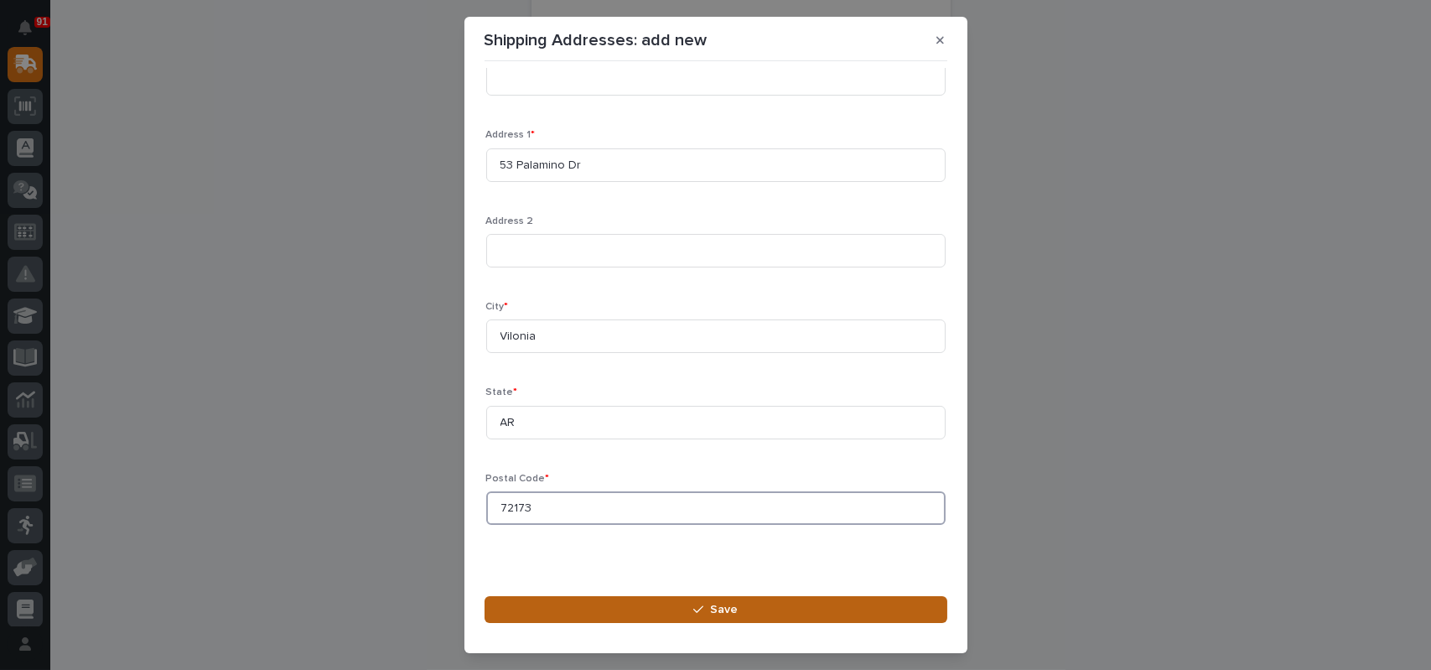
type input "72173"
click at [721, 602] on span "Save" at bounding box center [724, 609] width 28 height 15
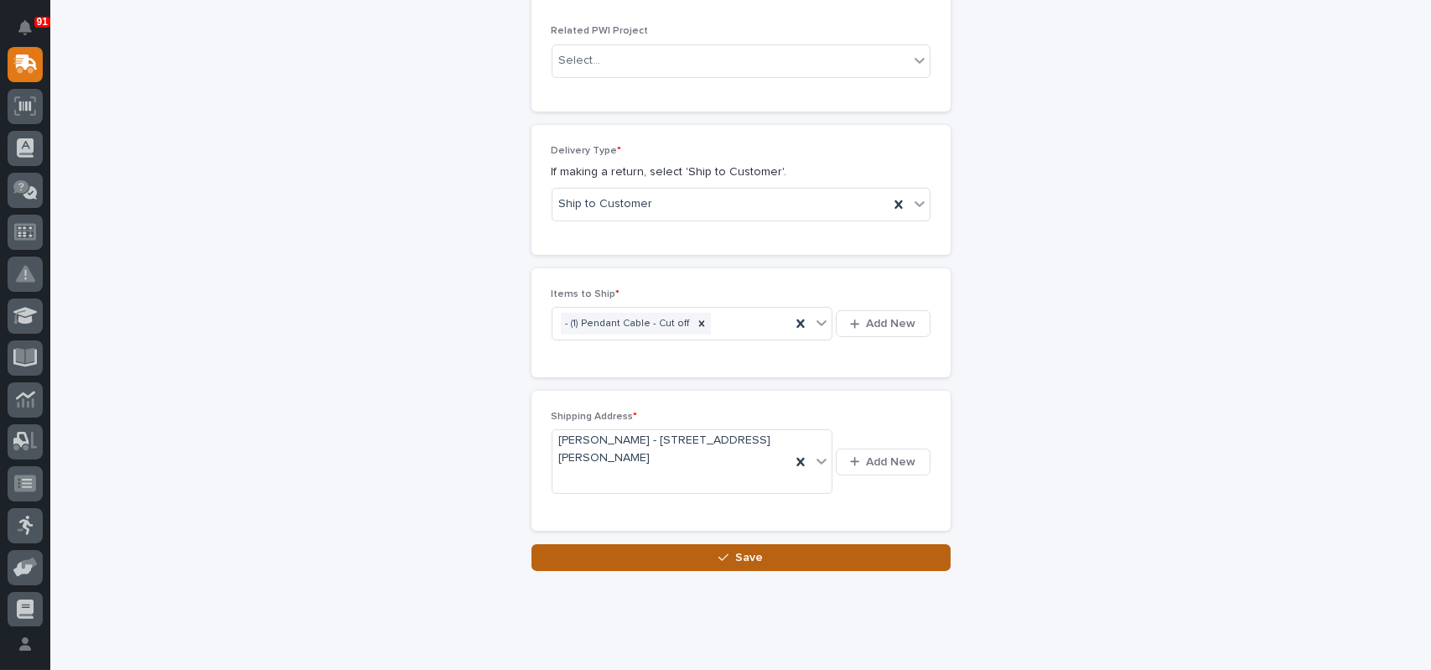
click at [735, 550] on span "Save" at bounding box center [749, 557] width 28 height 15
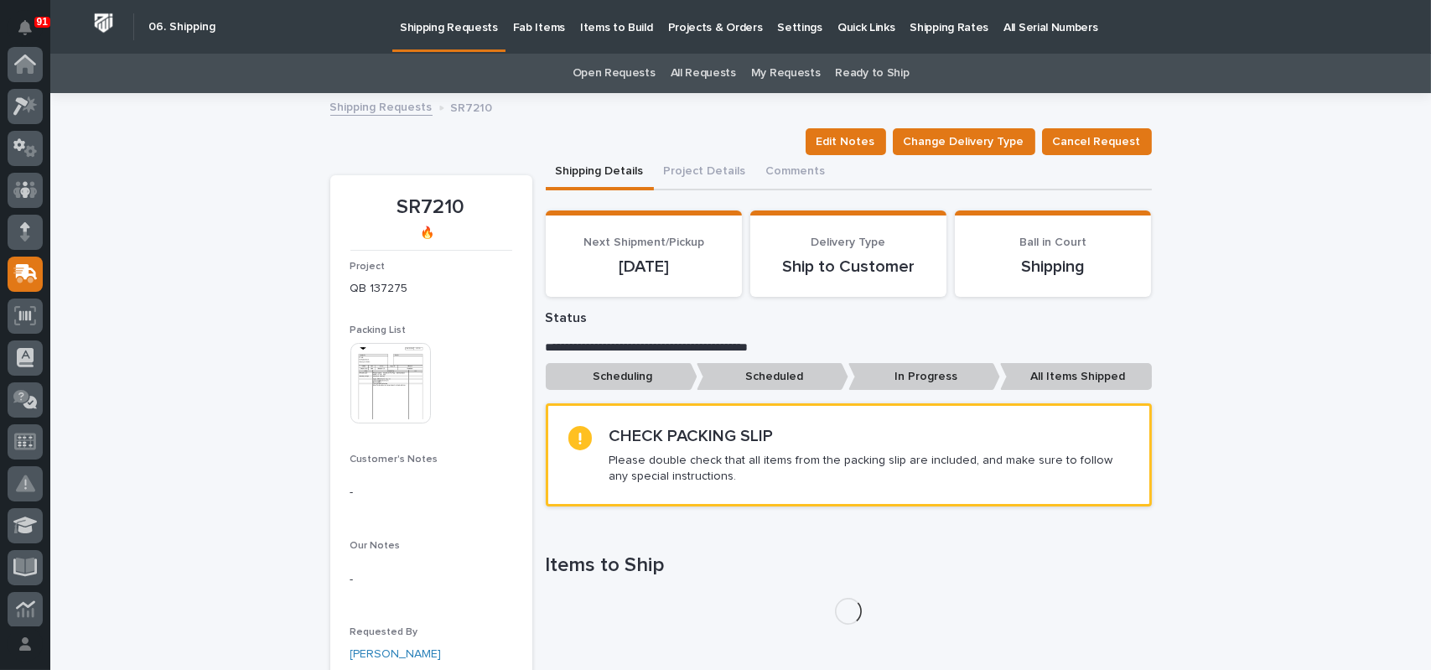
scroll to position [210, 0]
